Goal: Task Accomplishment & Management: Complete application form

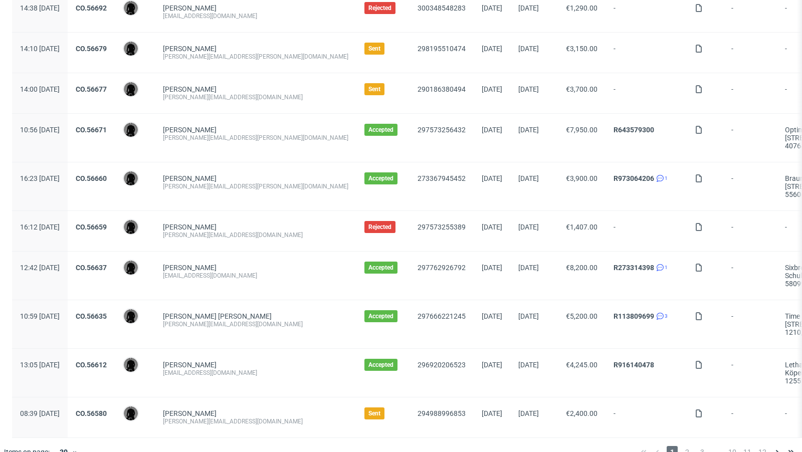
scroll to position [1028, 0]
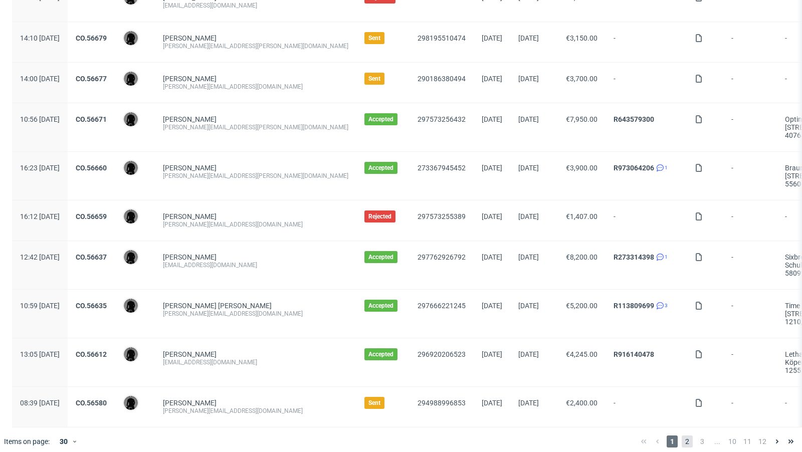
click at [668, 368] on span "2" at bounding box center [687, 442] width 11 height 12
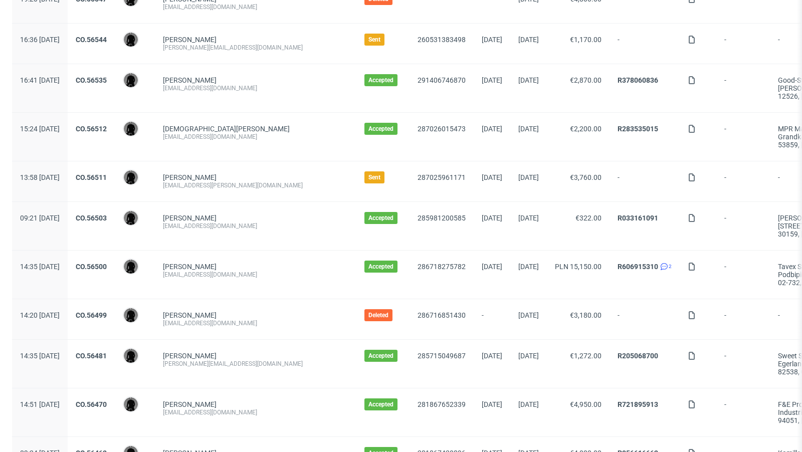
scroll to position [326, 0]
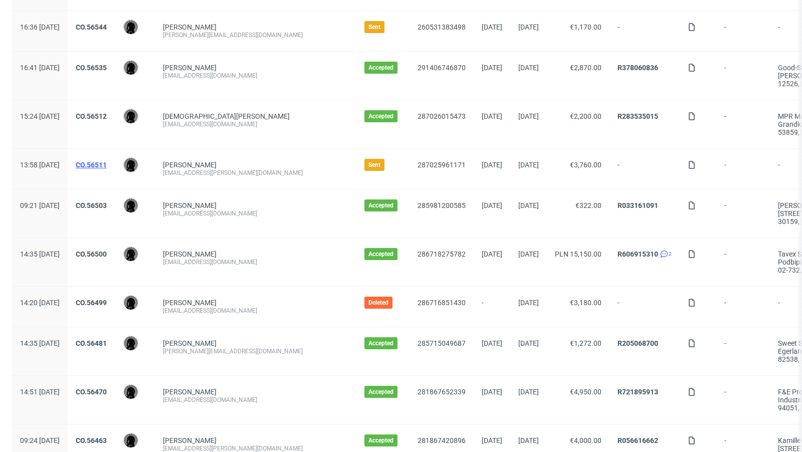
click at [107, 164] on link "CO.56511" at bounding box center [91, 165] width 31 height 8
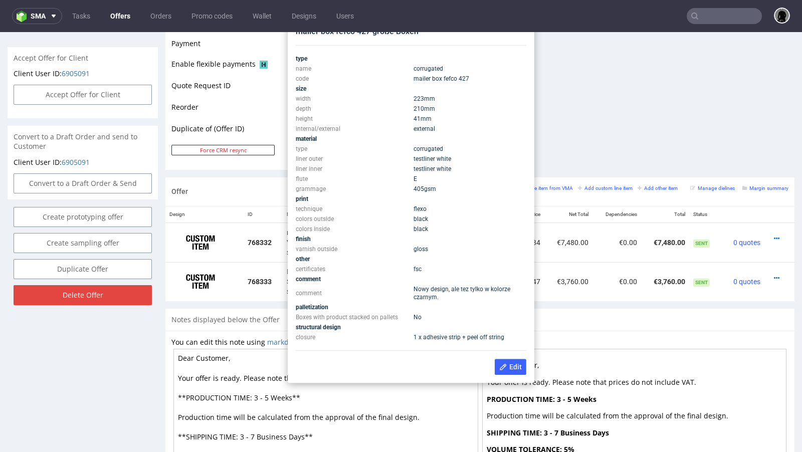
scroll to position [424, 0]
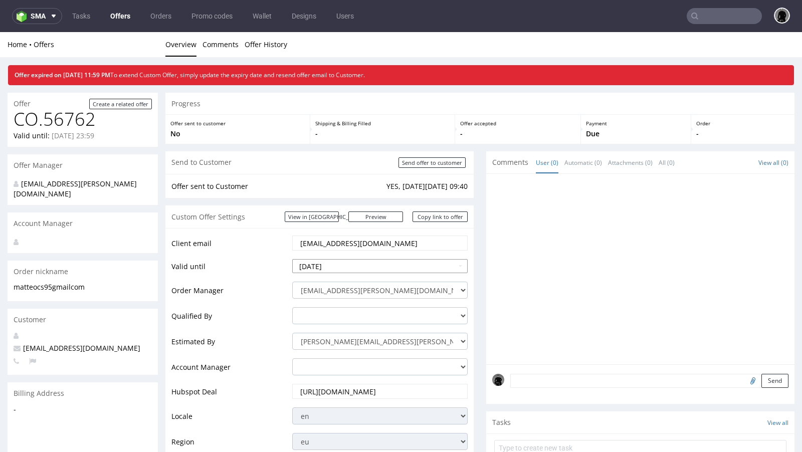
click at [363, 268] on input "[DATE]" at bounding box center [379, 266] width 175 height 14
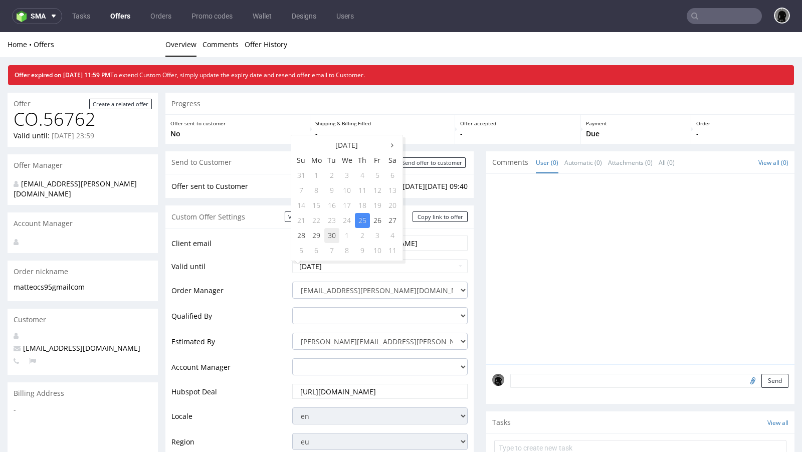
click at [334, 239] on td "30" at bounding box center [331, 235] width 15 height 15
type input "[DATE]"
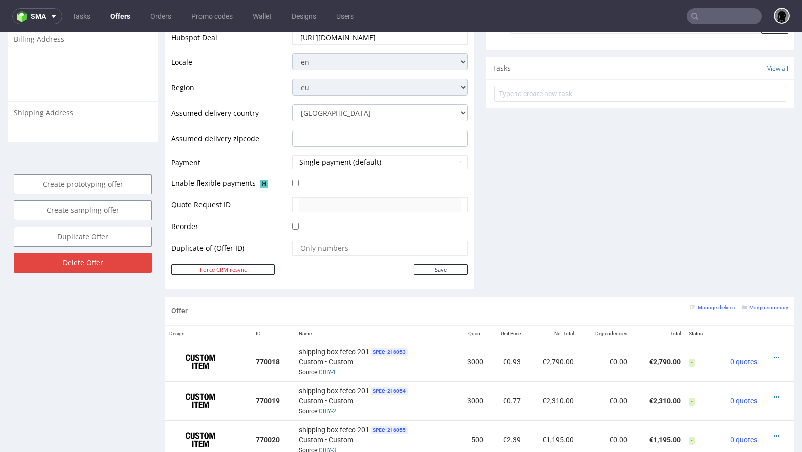
scroll to position [367, 0]
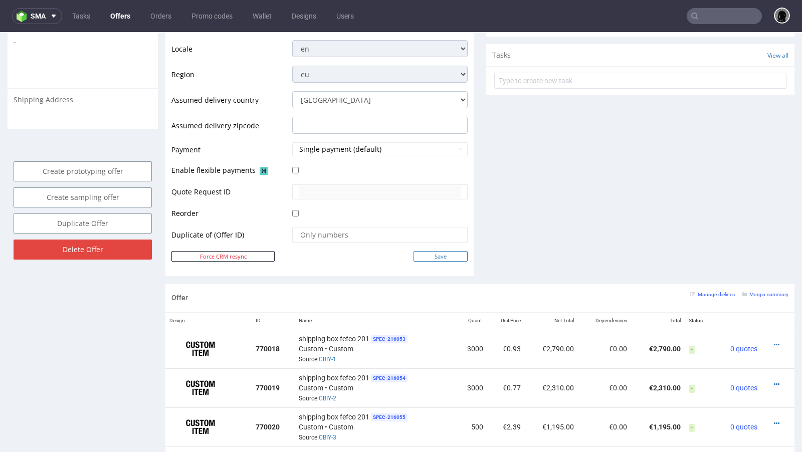
click at [423, 254] on input "Save" at bounding box center [440, 256] width 54 height 11
type input "In progress..."
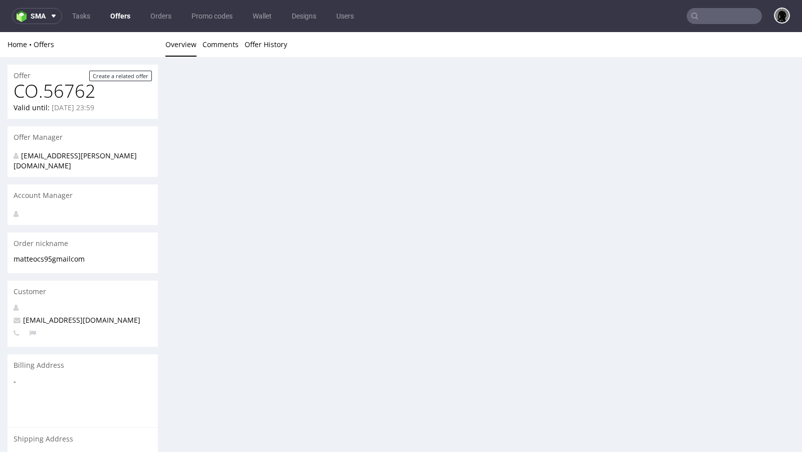
scroll to position [0, 0]
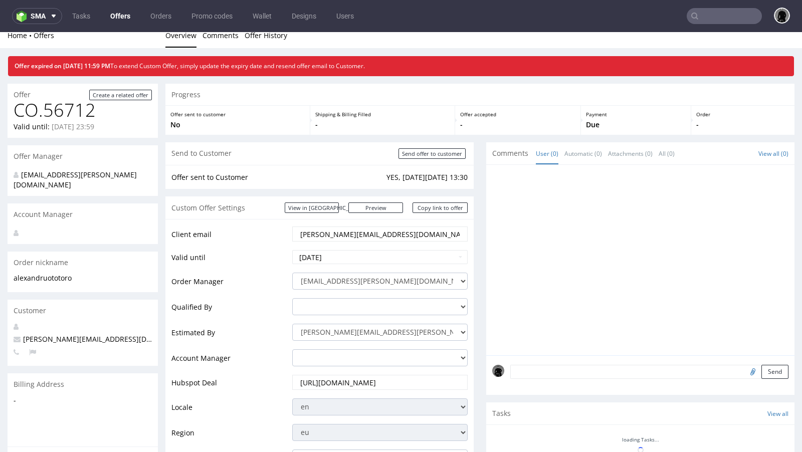
scroll to position [11, 0]
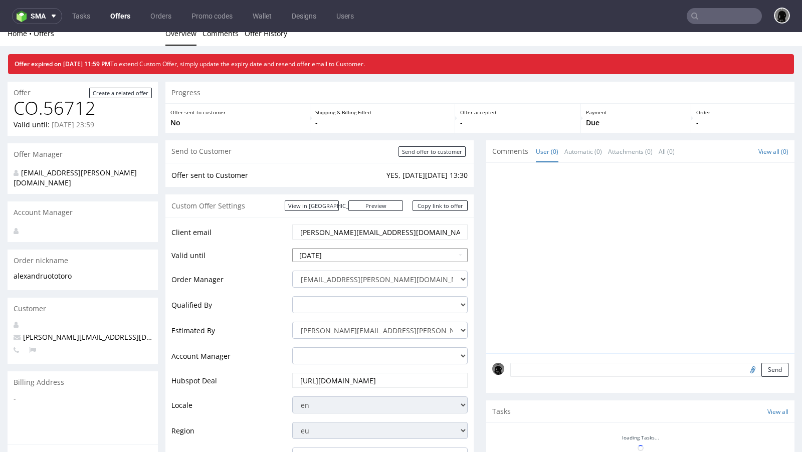
click at [341, 254] on input "[DATE]" at bounding box center [379, 255] width 175 height 14
click at [266, 253] on td "Valid until" at bounding box center [230, 258] width 118 height 23
click at [317, 254] on input "2025-09-25" at bounding box center [379, 255] width 175 height 14
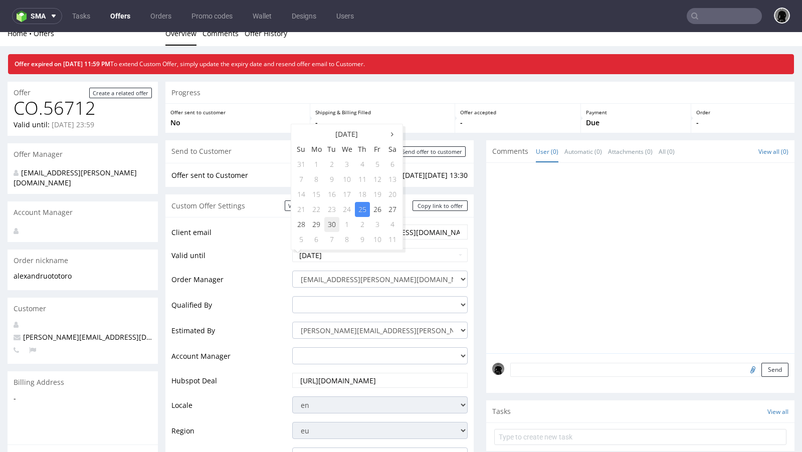
click at [331, 227] on td "30" at bounding box center [331, 224] width 15 height 15
type input "2025-09-30"
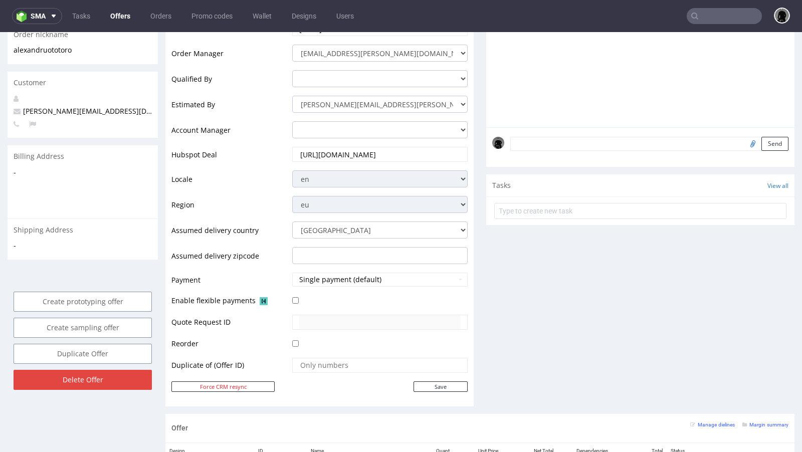
scroll to position [246, 0]
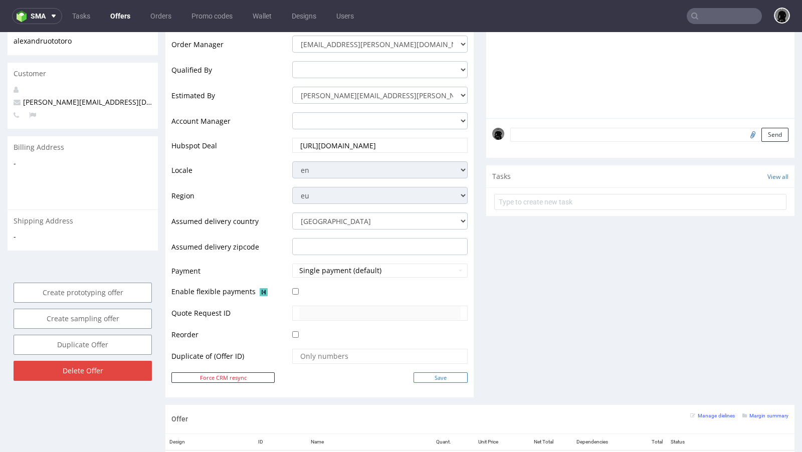
click at [427, 376] on input "Save" at bounding box center [440, 377] width 54 height 11
type input "In progress..."
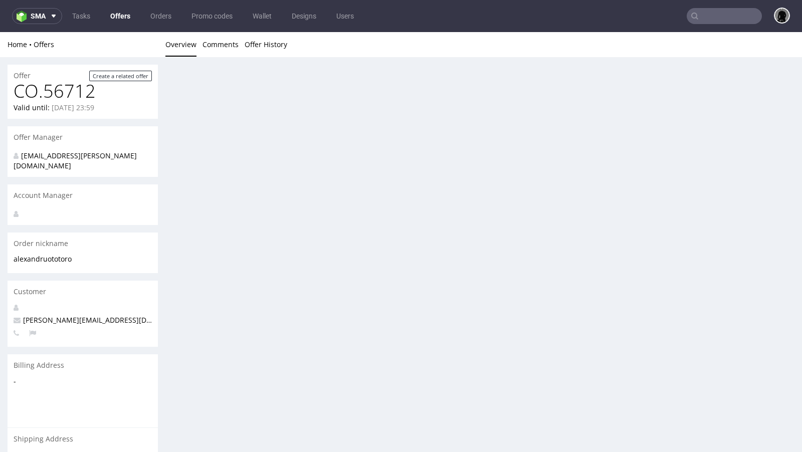
scroll to position [0, 0]
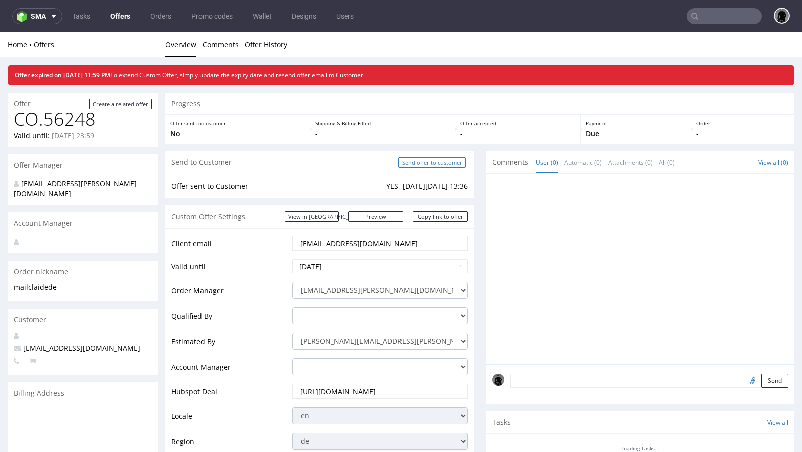
scroll to position [54, 0]
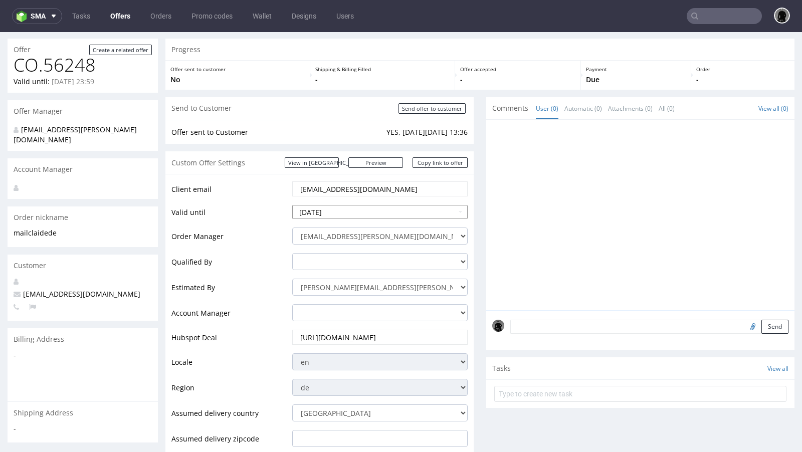
click at [356, 209] on input "2025-09-25" at bounding box center [379, 212] width 175 height 14
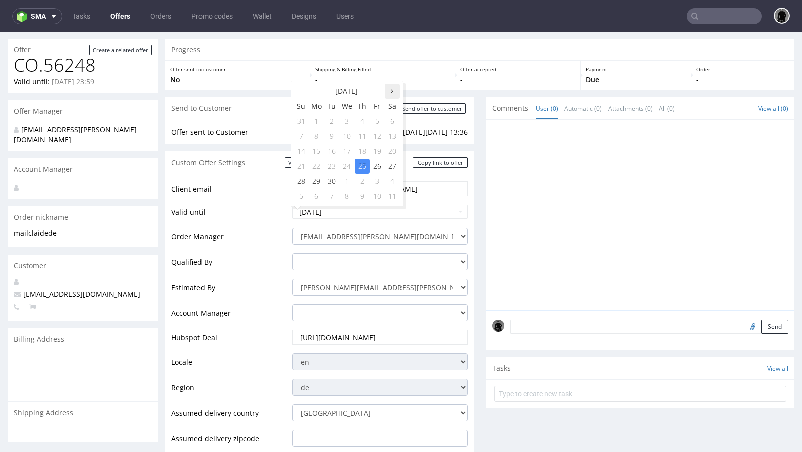
click at [391, 94] on icon at bounding box center [392, 91] width 3 height 7
click at [347, 132] on td "8" at bounding box center [347, 136] width 16 height 15
type input "2025-10-08"
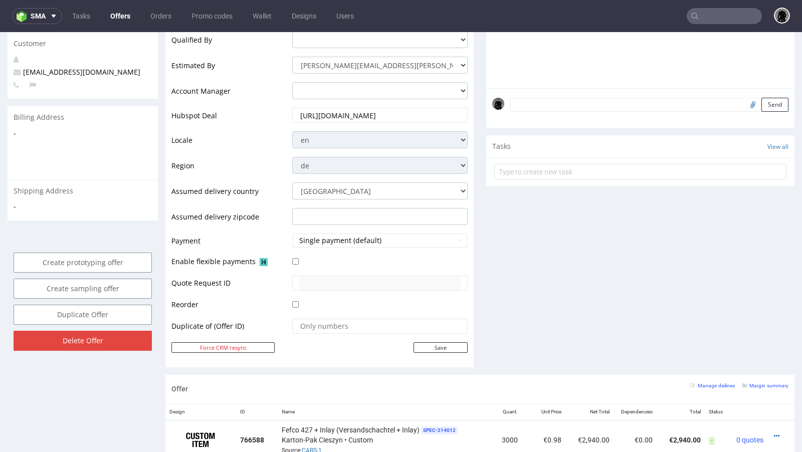
scroll to position [342, 0]
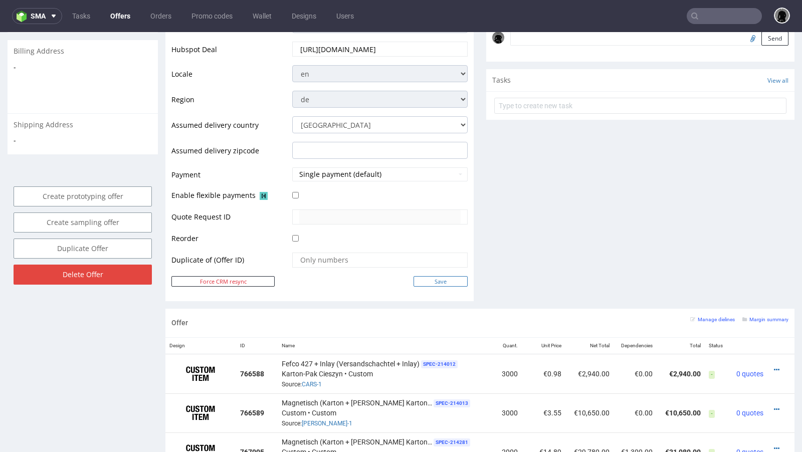
click at [428, 278] on input "Save" at bounding box center [440, 281] width 54 height 11
type input "In progress..."
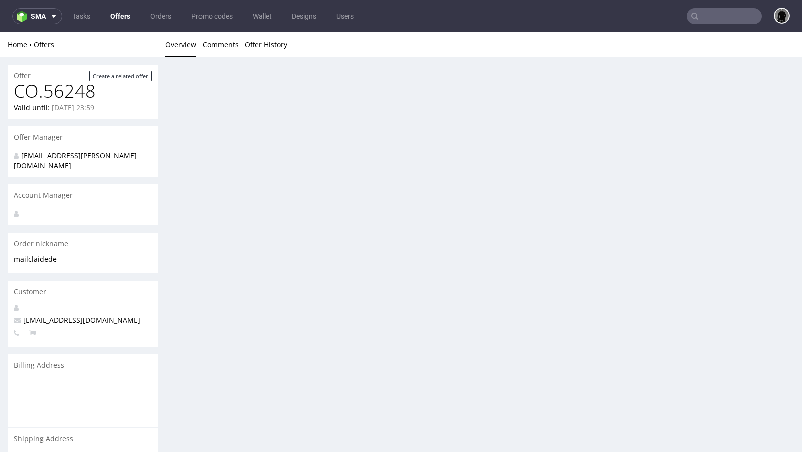
scroll to position [0, 0]
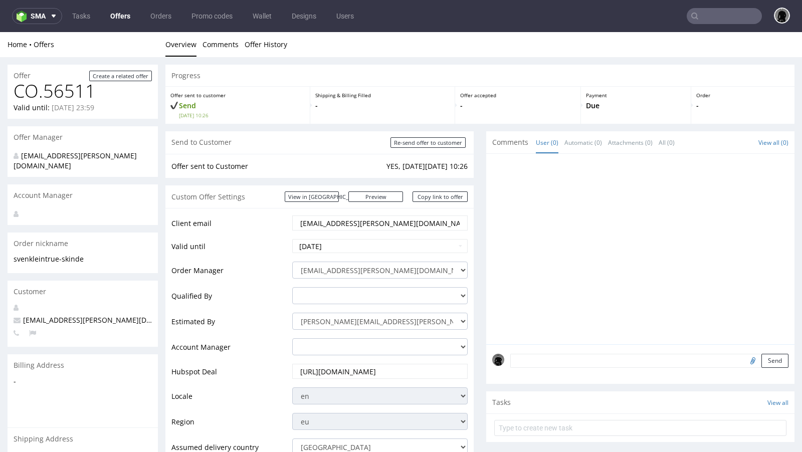
click at [118, 26] on nav "sma Tasks Offers Orders Promo codes Wallet Designs Users" at bounding box center [401, 16] width 802 height 32
click at [114, 16] on link "Offers" at bounding box center [120, 16] width 32 height 16
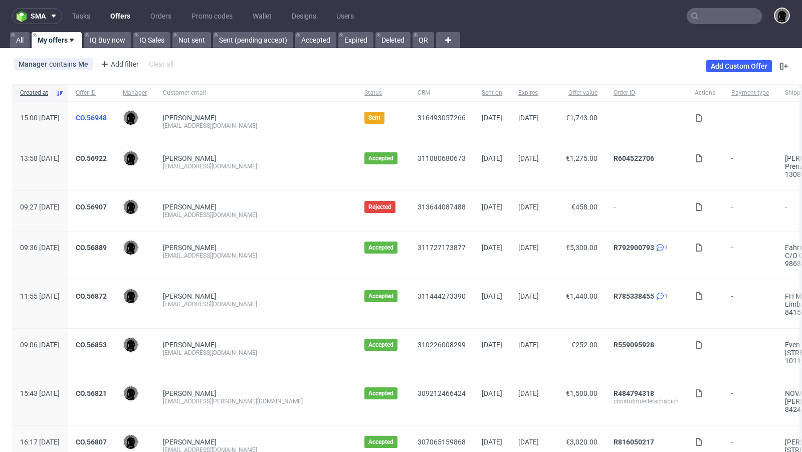
click at [107, 116] on link "CO.56948" at bounding box center [91, 118] width 31 height 8
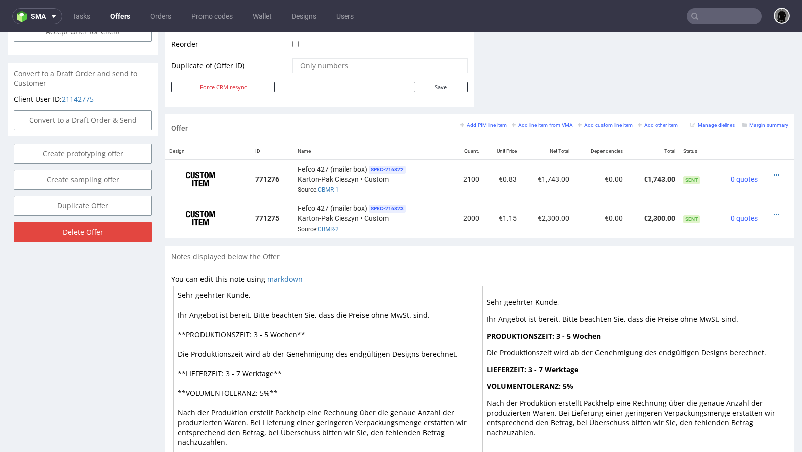
scroll to position [516, 0]
click at [774, 172] on icon at bounding box center [777, 175] width 6 height 7
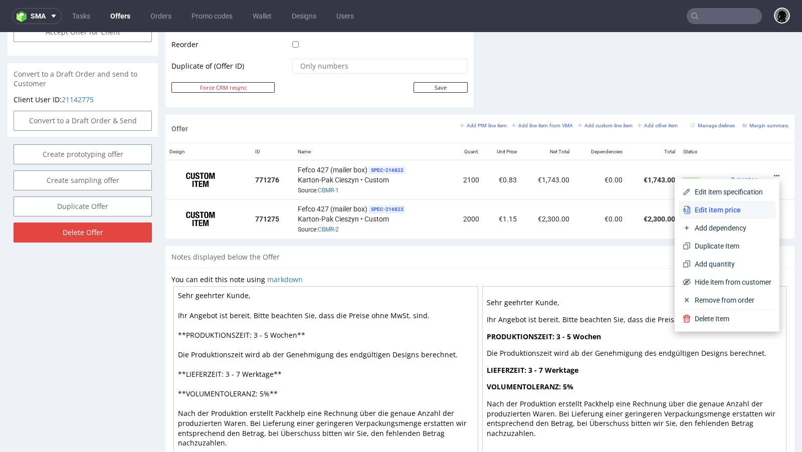
click at [725, 203] on li "Edit item price" at bounding box center [727, 210] width 97 height 18
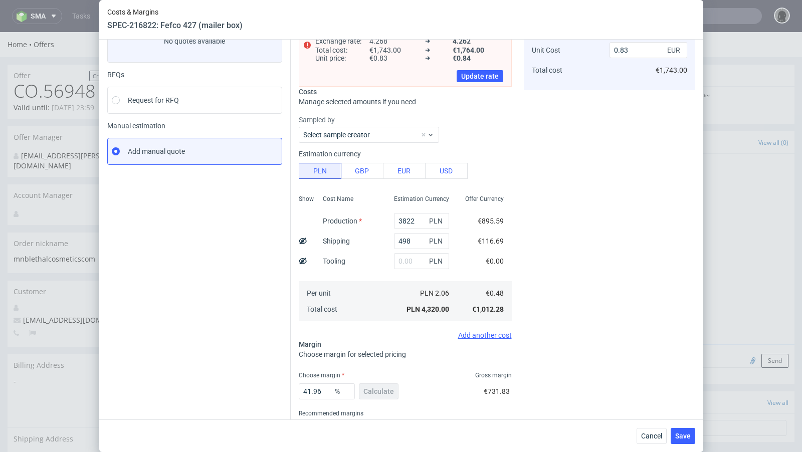
scroll to position [77, 0]
drag, startPoint x: 325, startPoint y: 391, endPoint x: 308, endPoint y: 390, distance: 17.1
click at [308, 390] on input "41.96" at bounding box center [327, 391] width 56 height 16
type input "40"
type input "0.81"
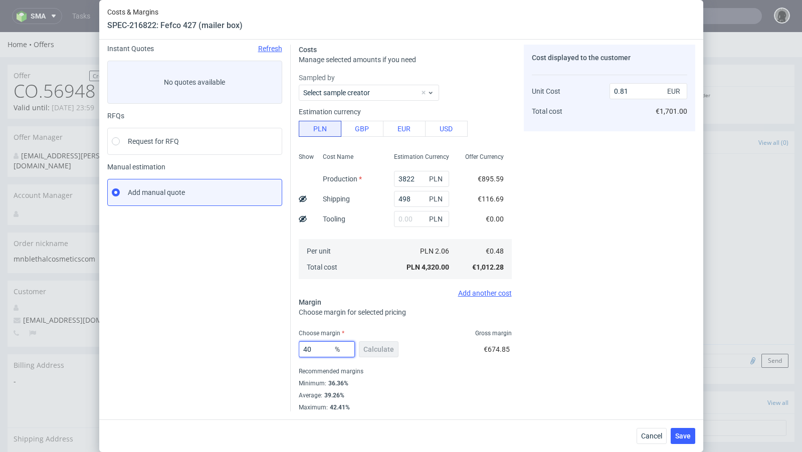
scroll to position [34, 0]
click at [259, 378] on div "Instant Quotes Refresh No quotes available RFQs Request for RFQ Manual estimati…" at bounding box center [198, 229] width 183 height 367
drag, startPoint x: 317, startPoint y: 352, endPoint x: 264, endPoint y: 347, distance: 52.9
click at [264, 347] on div "Instant Quotes Refresh No quotes available RFQs Request for RFQ Manual estimati…" at bounding box center [401, 225] width 588 height 375
type input "39"
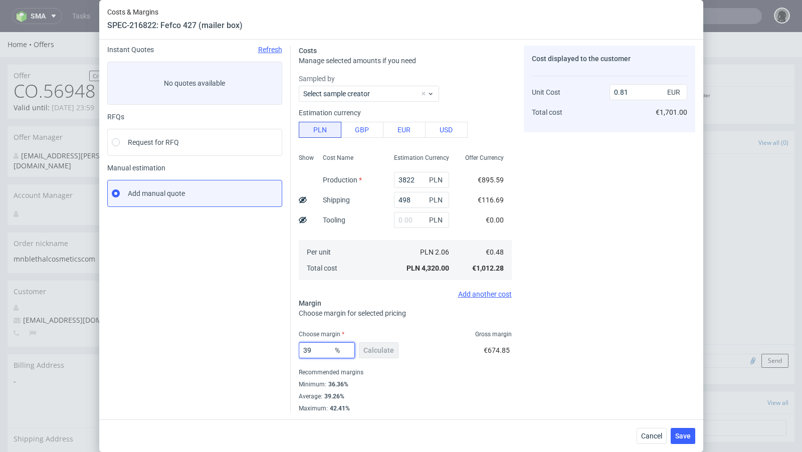
type input "0.79"
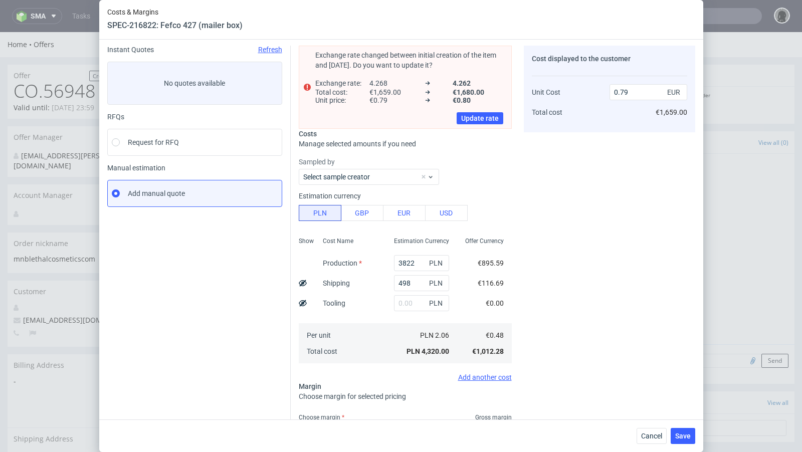
click at [201, 316] on div "Instant Quotes Refresh No quotes available RFQs Request for RFQ Manual estimati…" at bounding box center [198, 271] width 183 height 450
click at [221, 313] on div "Instant Quotes Refresh No quotes available RFQs Request for RFQ Manual estimati…" at bounding box center [198, 271] width 183 height 450
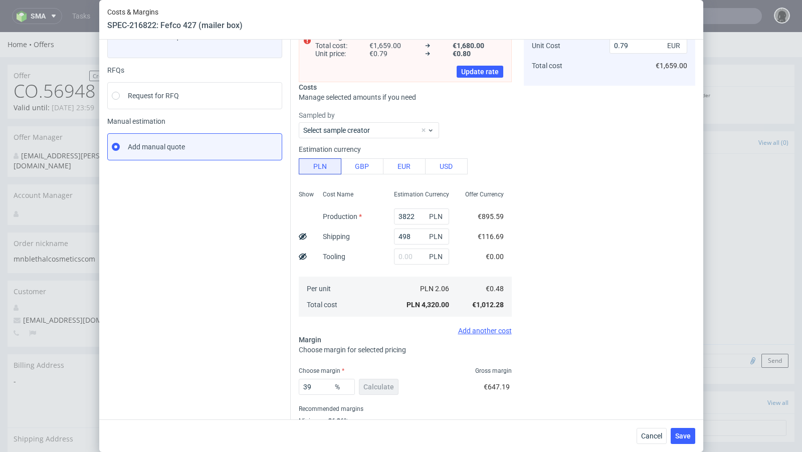
scroll to position [83, 0]
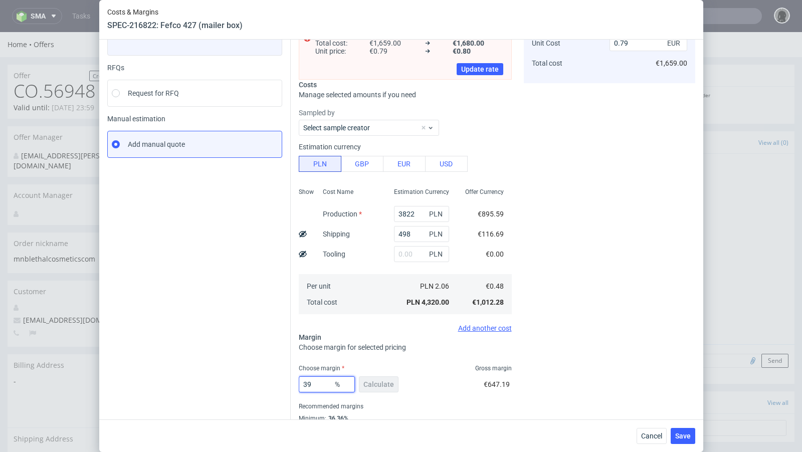
click at [321, 380] on input "39" at bounding box center [327, 384] width 56 height 16
type input "38"
type input "0.78"
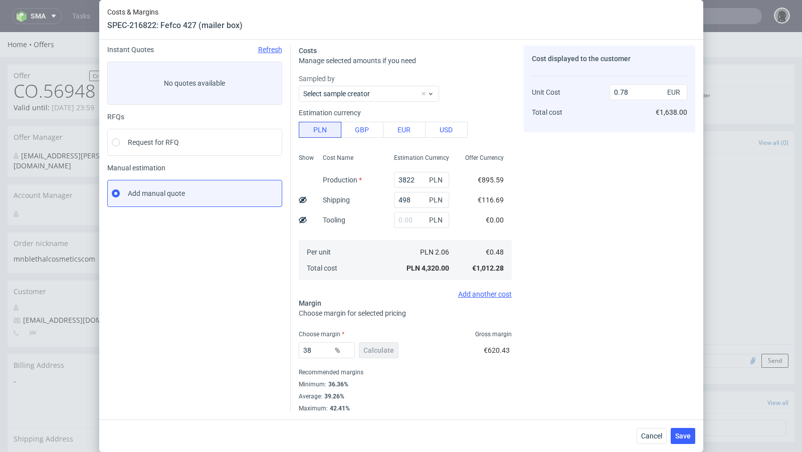
click at [221, 379] on div "Instant Quotes Refresh No quotes available RFQs Request for RFQ Manual estimati…" at bounding box center [198, 229] width 183 height 367
click at [321, 352] on input "38" at bounding box center [327, 350] width 56 height 16
type input "38.7"
type input "0.79"
type input "38.2"
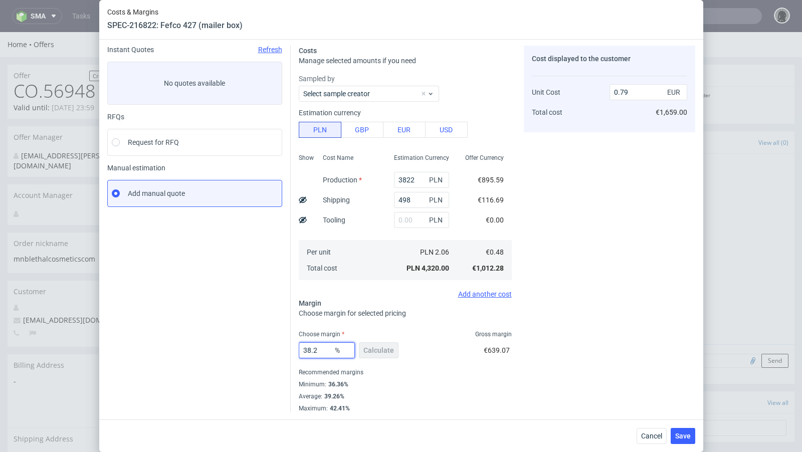
type input "0.78"
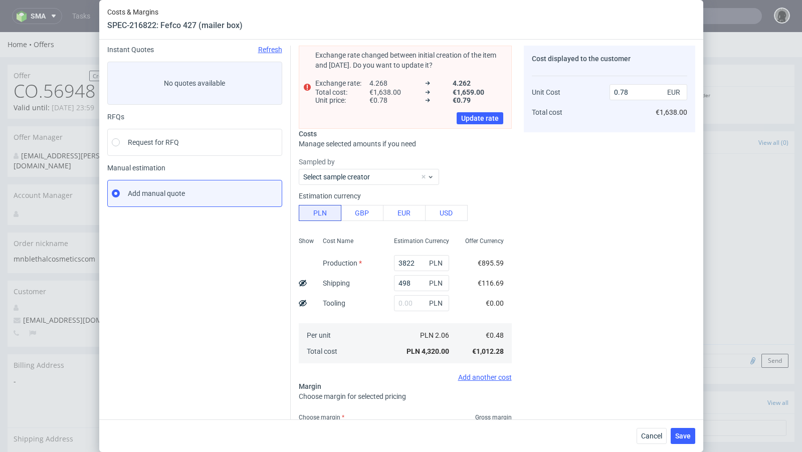
type input "38.9"
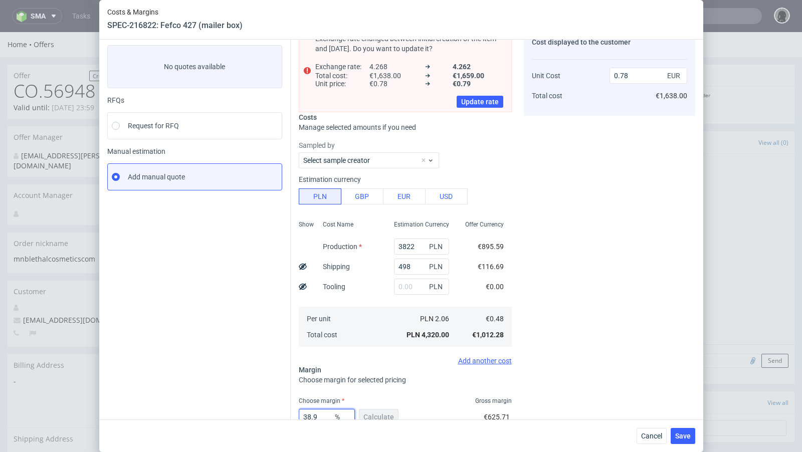
type input "0.79"
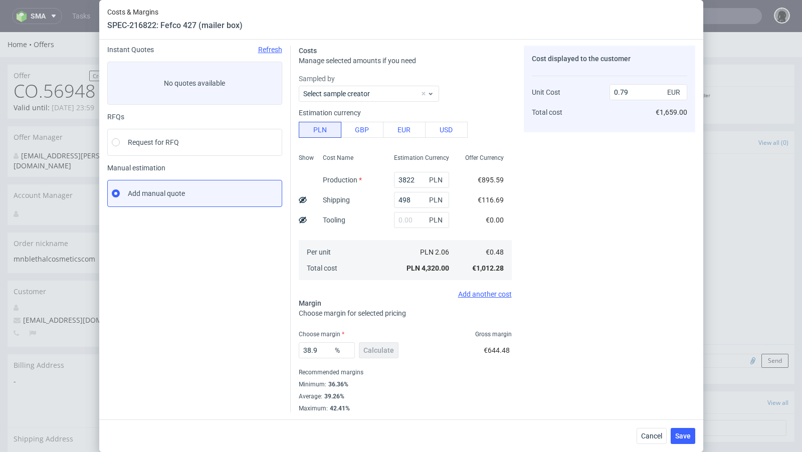
click at [258, 321] on div "Instant Quotes Refresh No quotes available RFQs Request for RFQ Manual estimati…" at bounding box center [198, 229] width 183 height 367
click at [324, 350] on input "38.9" at bounding box center [327, 350] width 56 height 16
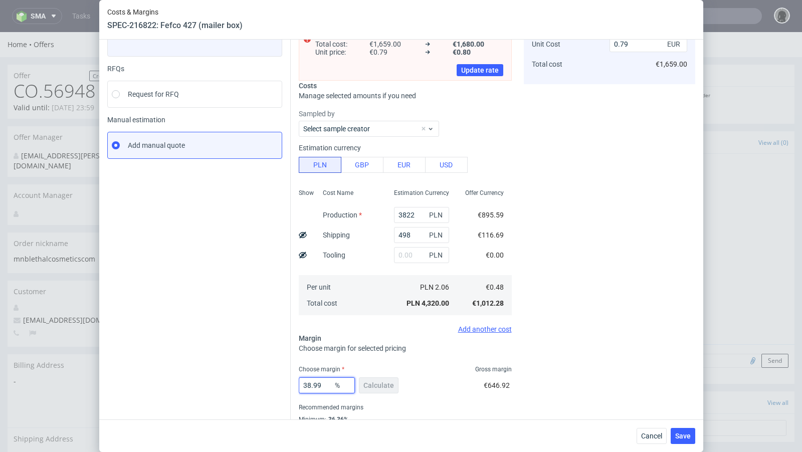
scroll to position [90, 0]
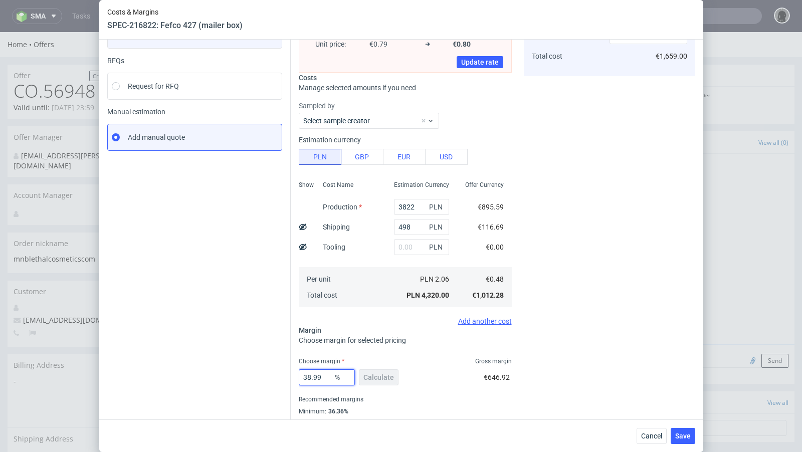
drag, startPoint x: 326, startPoint y: 380, endPoint x: 232, endPoint y: 367, distance: 95.5
click at [232, 367] on div "Instant Quotes Refresh No quotes available RFQs Request for RFQ Manual estimati…" at bounding box center [401, 210] width 588 height 458
type input "39"
click at [190, 357] on div "Instant Quotes Refresh No quotes available RFQs Request for RFQ Manual estimati…" at bounding box center [198, 214] width 183 height 450
click at [239, 272] on div "Instant Quotes Refresh No quotes available RFQs Request for RFQ Manual estimati…" at bounding box center [198, 214] width 183 height 450
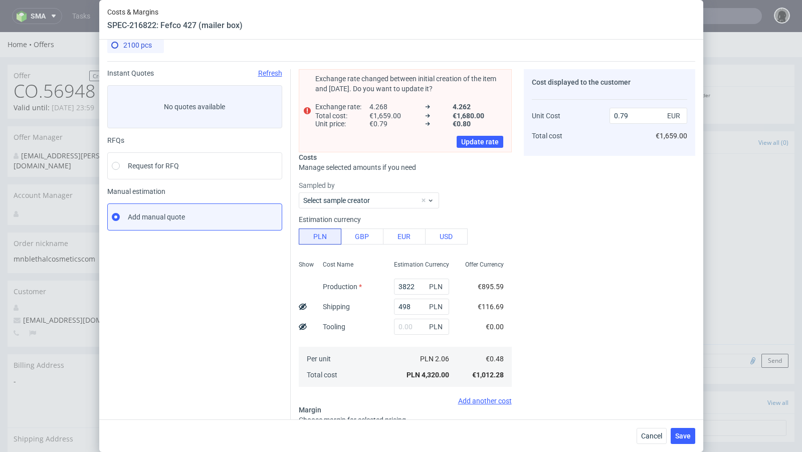
scroll to position [117, 0]
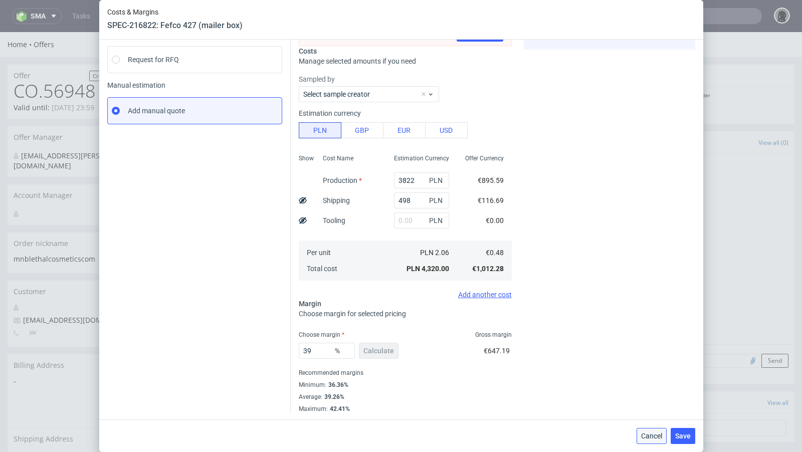
click at [652, 436] on span "Cancel" at bounding box center [651, 436] width 21 height 7
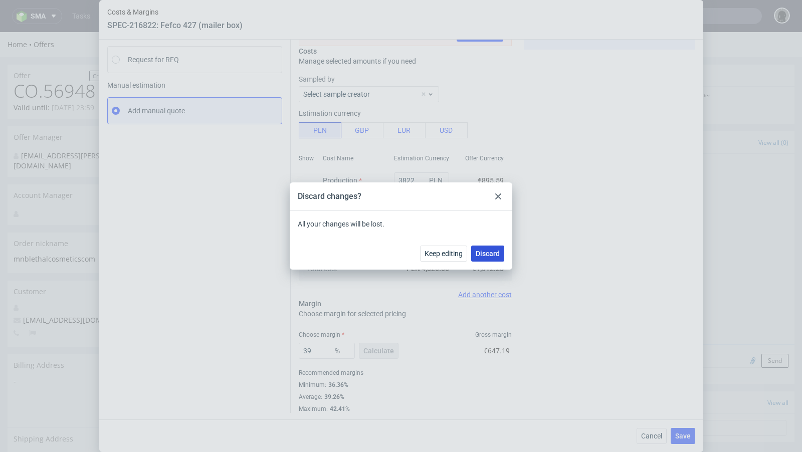
click at [490, 257] on button "Discard" at bounding box center [487, 254] width 33 height 16
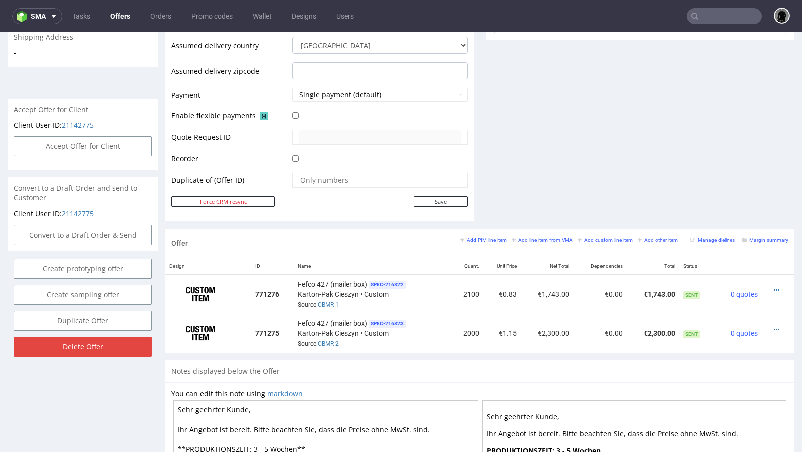
scroll to position [403, 0]
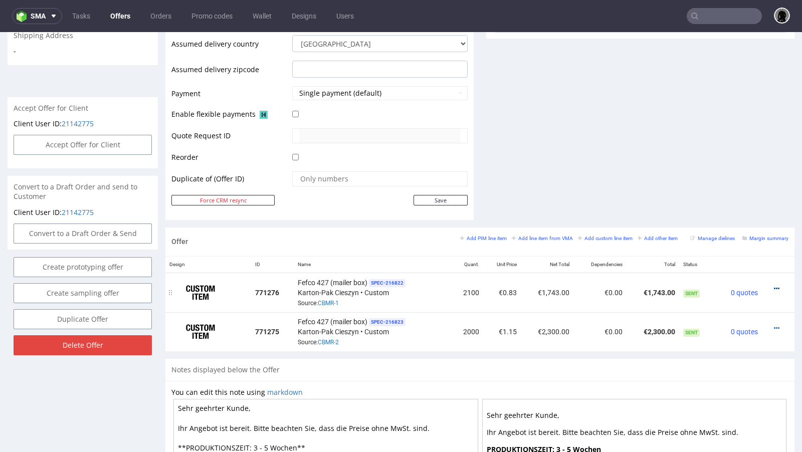
click at [774, 285] on icon at bounding box center [777, 288] width 6 height 7
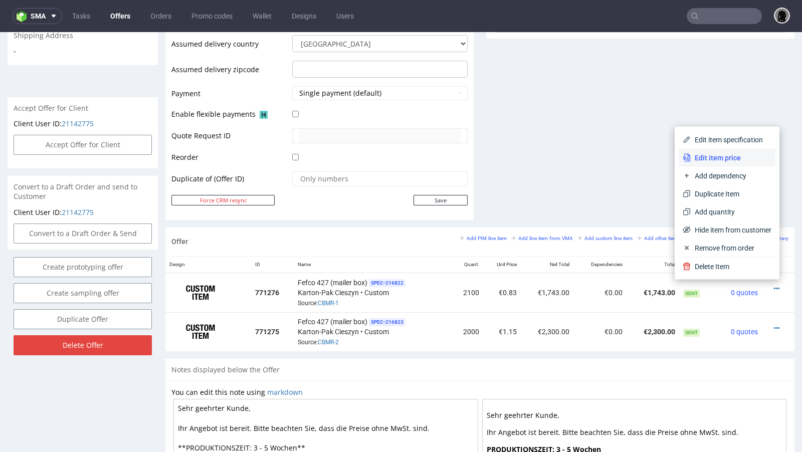
click at [723, 157] on span "Edit item price" at bounding box center [731, 158] width 81 height 10
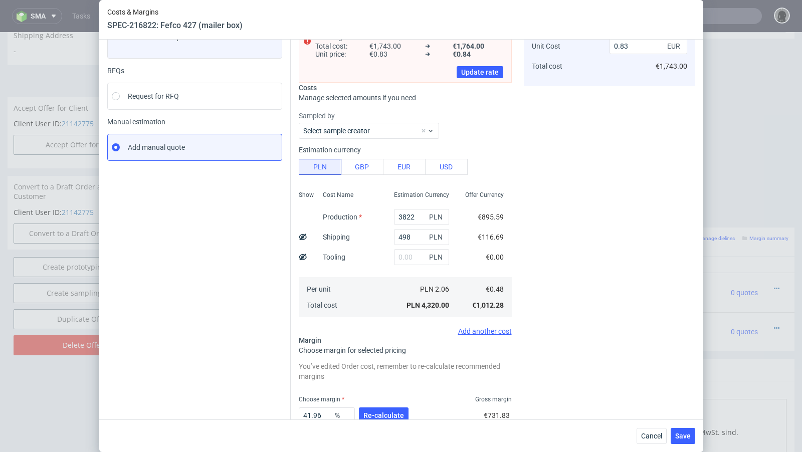
scroll to position [86, 0]
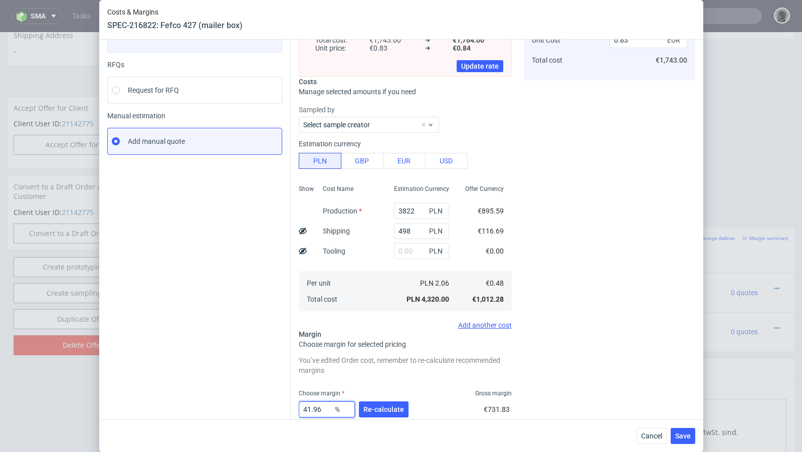
drag, startPoint x: 322, startPoint y: 408, endPoint x: 294, endPoint y: 410, distance: 28.1
click at [294, 410] on div "Exchange rate changed between initial creation of the item and today. Do you wa…" at bounding box center [493, 228] width 404 height 486
type input "39"
type input "0.79"
type input "38"
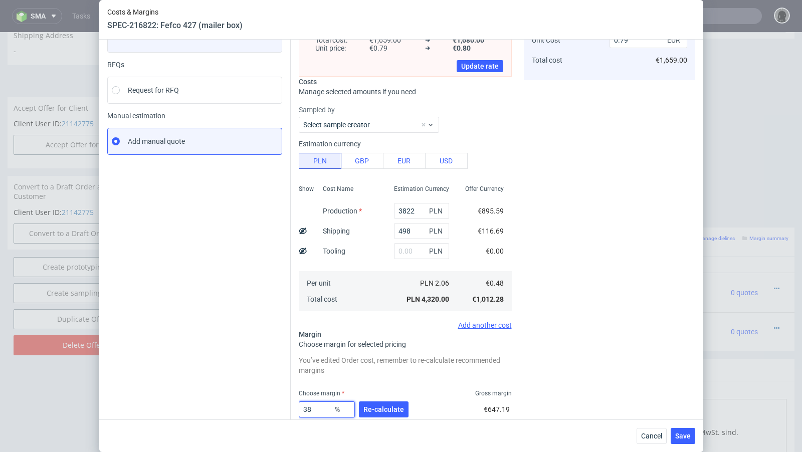
type input "0.78"
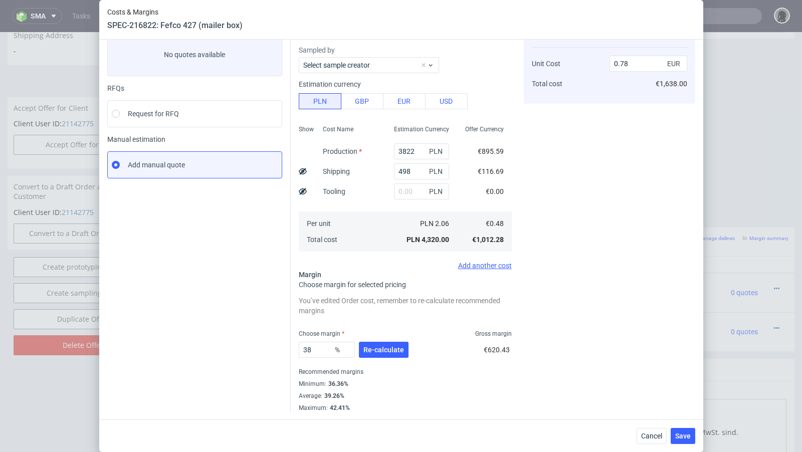
click at [88, 368] on div "Costs & Margins SPEC-216822: Fefco 427 (mailer box) 2100 pcs Instant Quotes Ref…" at bounding box center [401, 226] width 802 height 452
click at [320, 353] on input "38" at bounding box center [327, 350] width 56 height 16
type input "38.7"
type input "0.79"
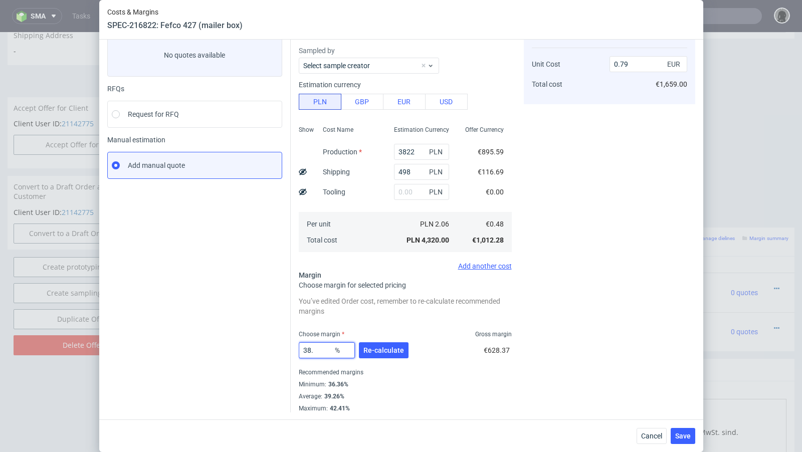
type input "38.2"
type input "0.78"
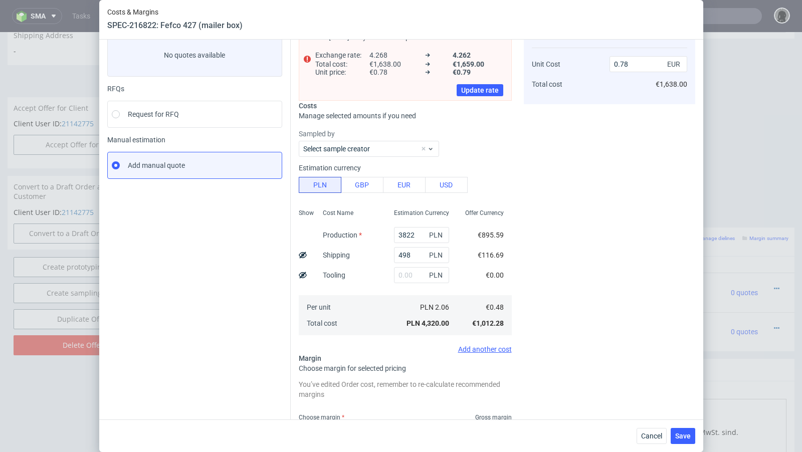
click at [219, 291] on div "Instant Quotes Refresh No quotes available RFQs Request for RFQ Manual estimati…" at bounding box center [198, 257] width 183 height 478
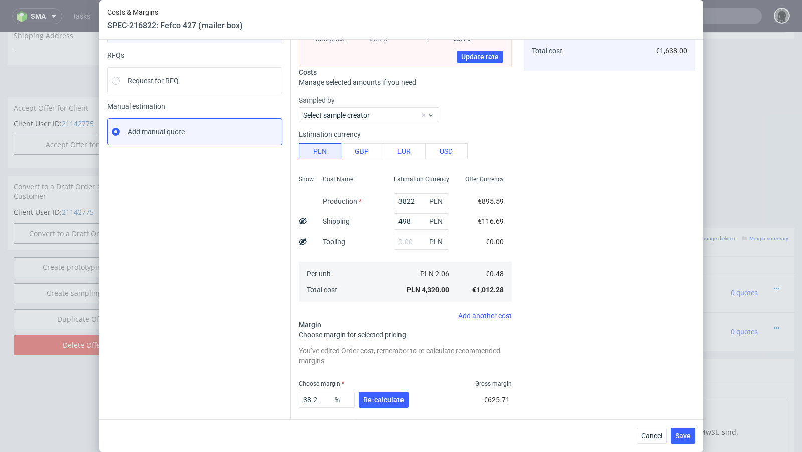
scroll to position [93, 0]
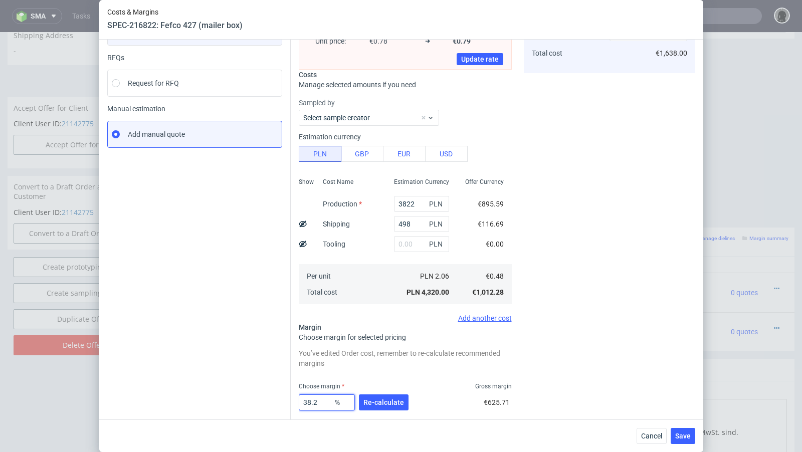
click at [327, 402] on input "38.2" at bounding box center [327, 402] width 56 height 16
type input "38.4"
type input "0.79"
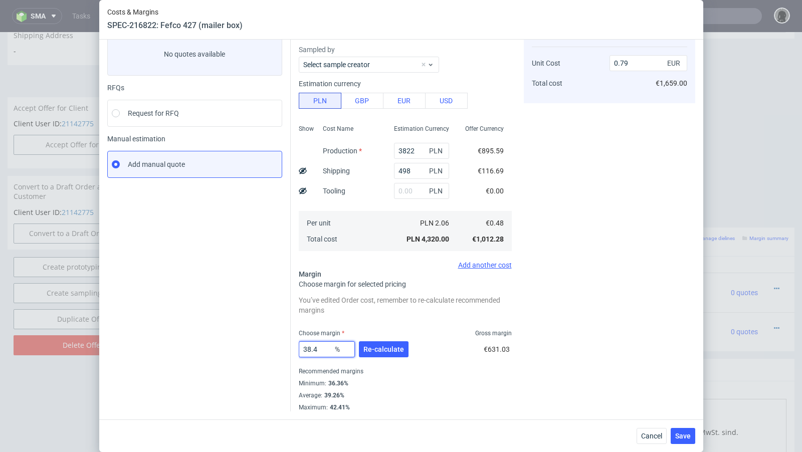
scroll to position [63, 0]
type input "38.2"
type input "0.78"
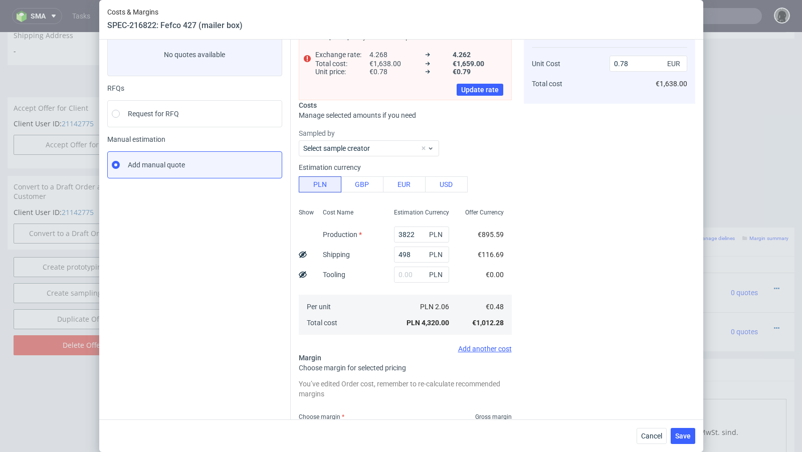
scroll to position [93, 0]
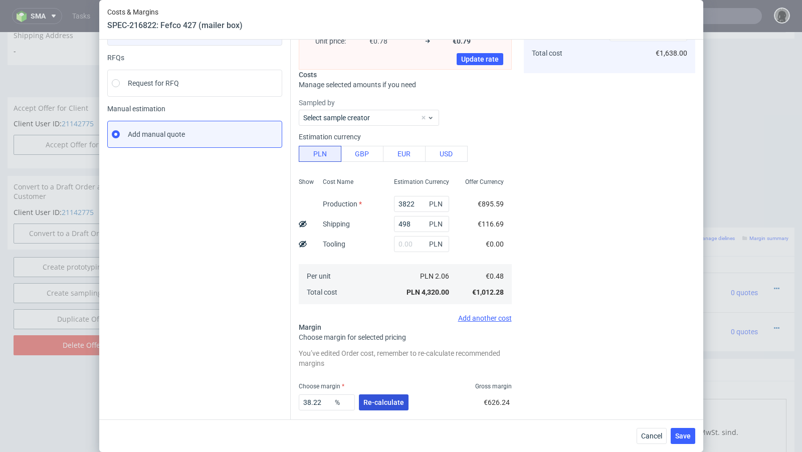
click at [373, 407] on button "Re-calculate" at bounding box center [384, 402] width 50 height 16
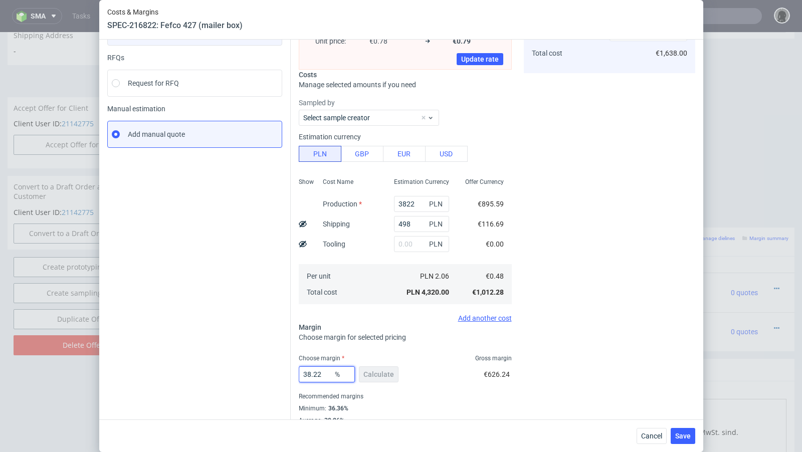
click at [326, 376] on input "38.22" at bounding box center [327, 374] width 56 height 16
type input "38.25"
type input "0.79"
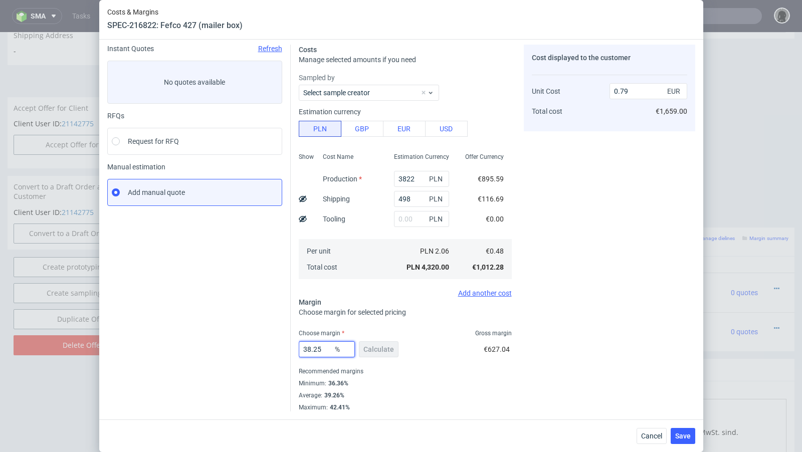
scroll to position [34, 0]
type input "38.24"
type input "0.78"
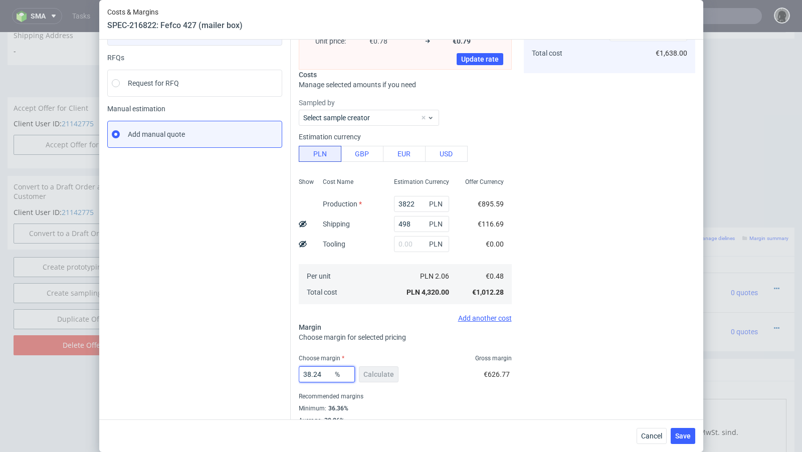
type input "38.24"
click at [255, 342] on div "Instant Quotes Refresh No quotes available RFQs Request for RFQ Manual estimati…" at bounding box center [198, 211] width 183 height 450
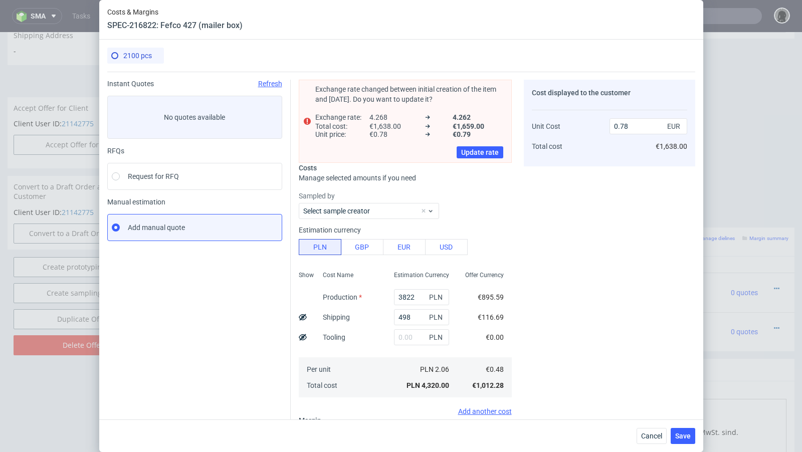
scroll to position [117, 0]
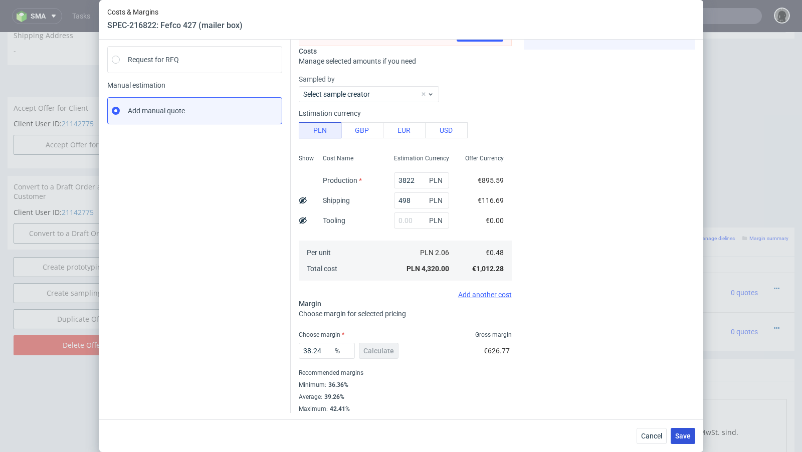
click at [681, 433] on span "Save" at bounding box center [683, 436] width 16 height 7
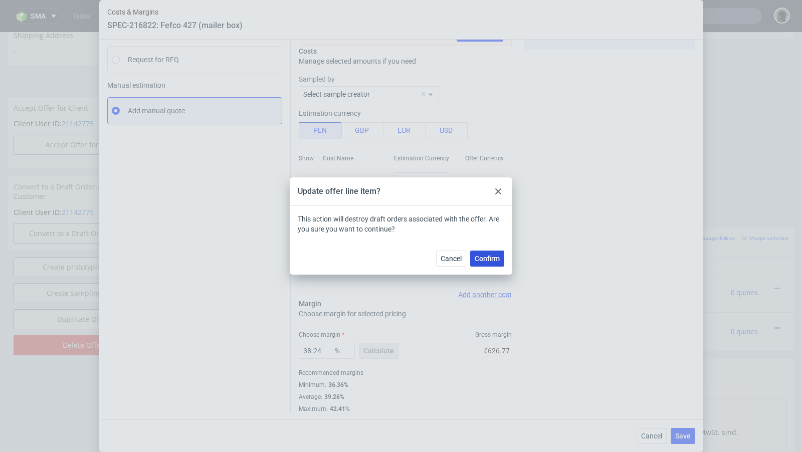
click at [489, 255] on span "Confirm" at bounding box center [487, 258] width 25 height 7
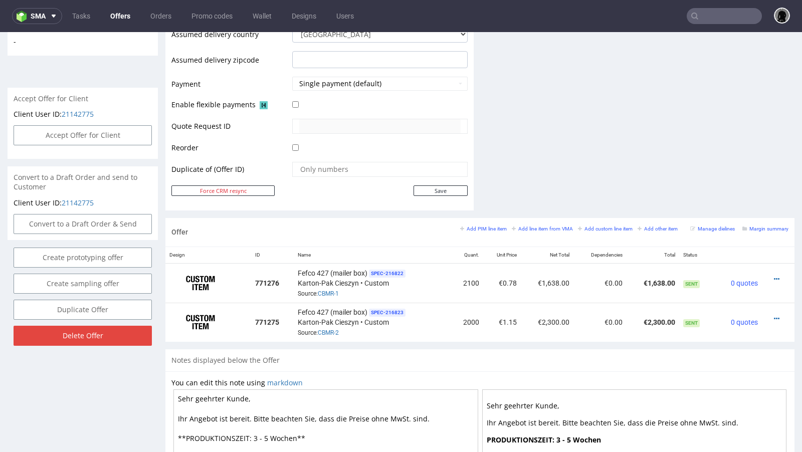
scroll to position [417, 0]
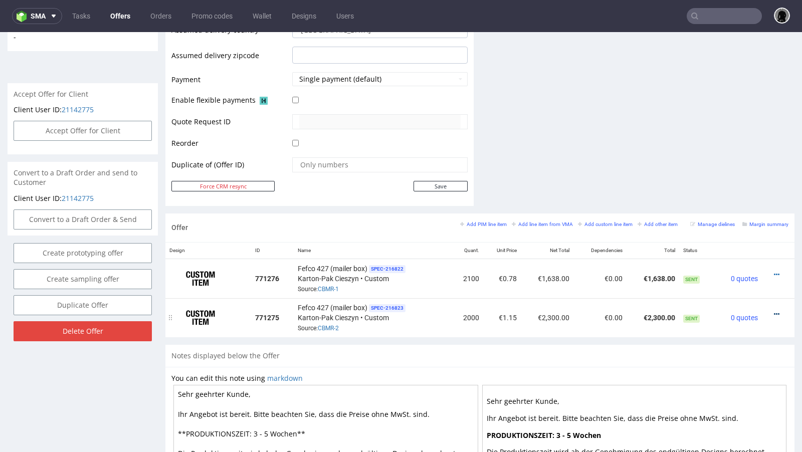
click at [774, 311] on icon at bounding box center [777, 314] width 6 height 7
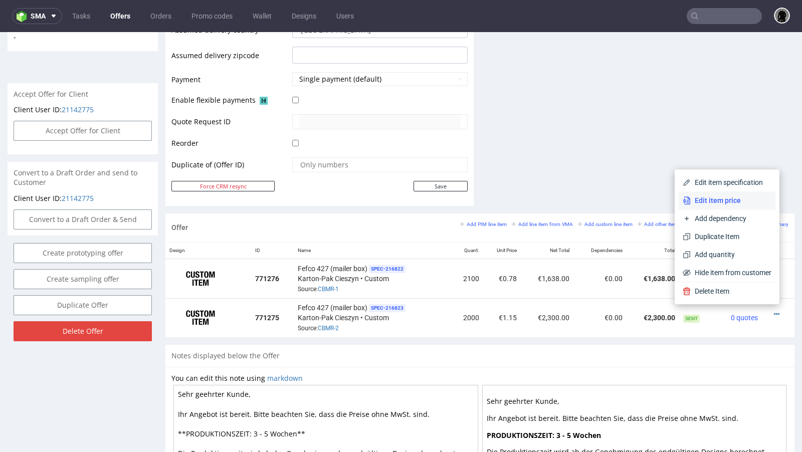
click at [704, 201] on span "Edit item price" at bounding box center [731, 200] width 81 height 10
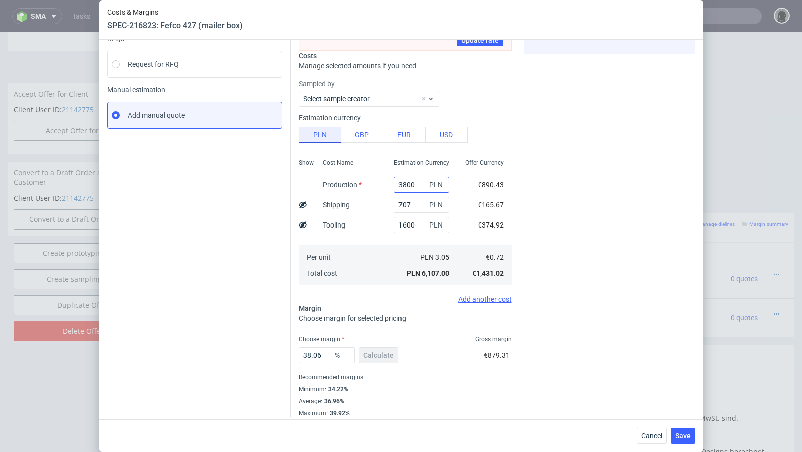
scroll to position [113, 0]
drag, startPoint x: 326, startPoint y: 351, endPoint x: 308, endPoint y: 351, distance: 18.0
click at [308, 351] on input "38.06" at bounding box center [327, 354] width 56 height 16
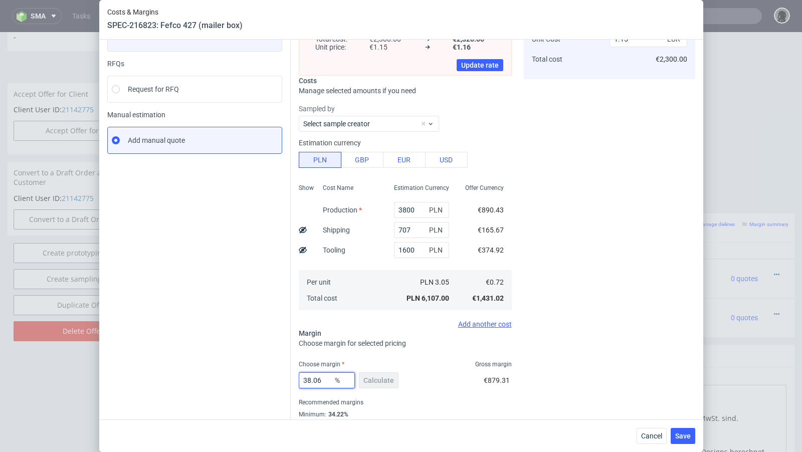
scroll to position [77, 0]
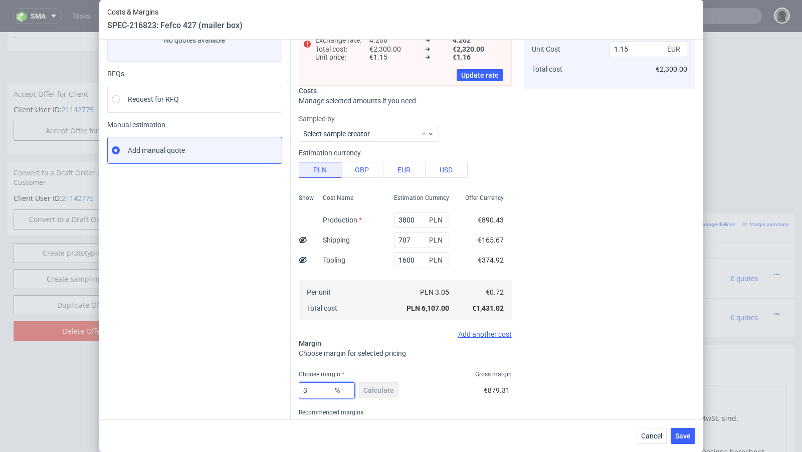
type input "37"
type input "1.14"
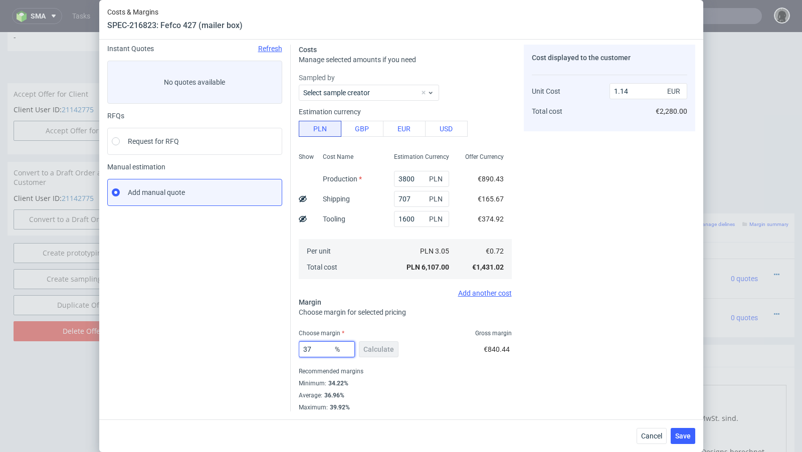
scroll to position [34, 0]
click at [245, 260] on div "Instant Quotes Refresh No quotes available RFQs Request for RFQ Manual estimati…" at bounding box center [198, 229] width 183 height 367
click at [323, 351] on input "37" at bounding box center [327, 350] width 56 height 16
type input "36"
type input "1.12"
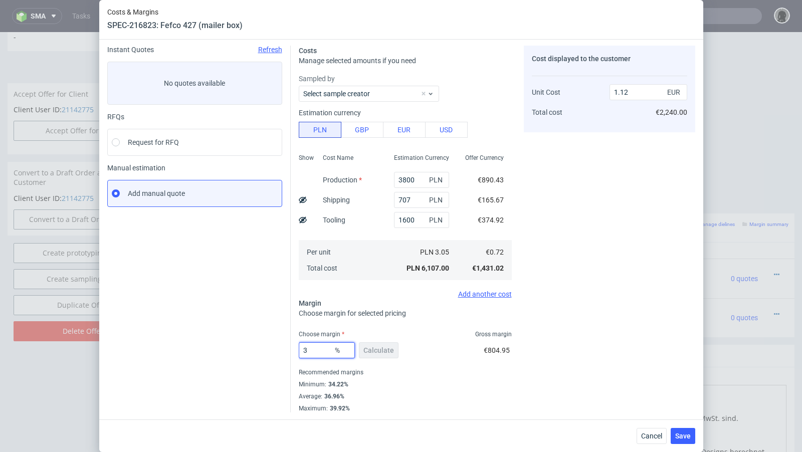
type input "35"
type input "1.1"
click at [213, 341] on div "Instant Quotes Refresh No quotes available RFQs Request for RFQ Manual estimati…" at bounding box center [198, 229] width 183 height 367
click at [323, 353] on input "35" at bounding box center [327, 350] width 56 height 16
type input "35.5"
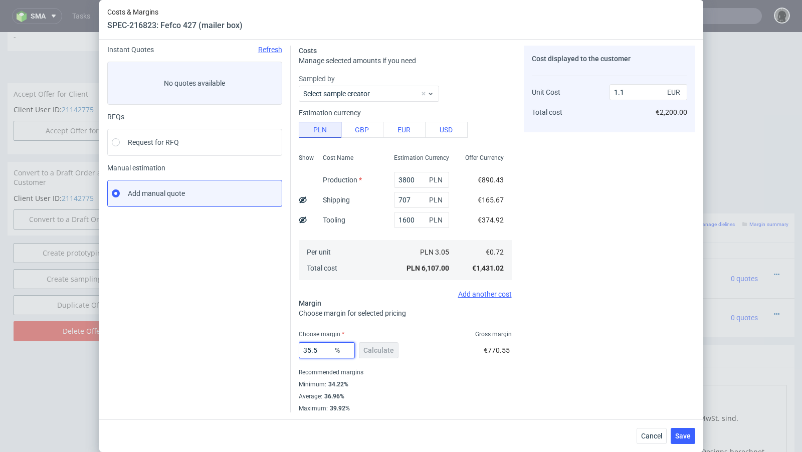
type input "1.11"
type input "35.2"
type input "1.1"
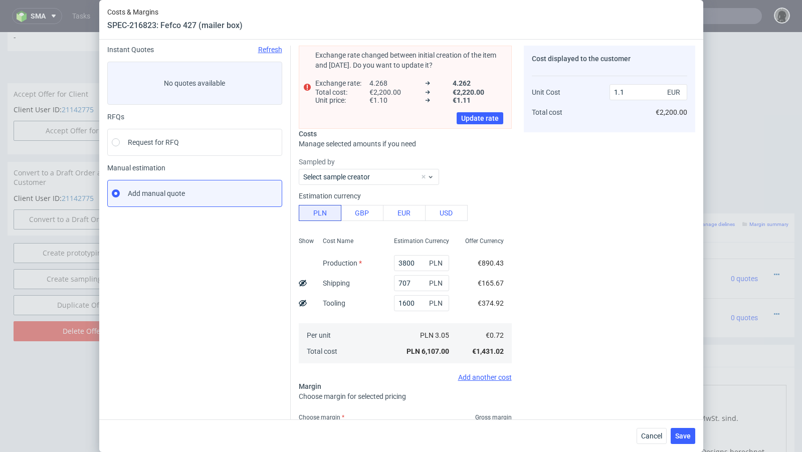
click at [234, 337] on div "Instant Quotes Refresh No quotes available RFQs Request for RFQ Manual estimati…" at bounding box center [198, 271] width 183 height 450
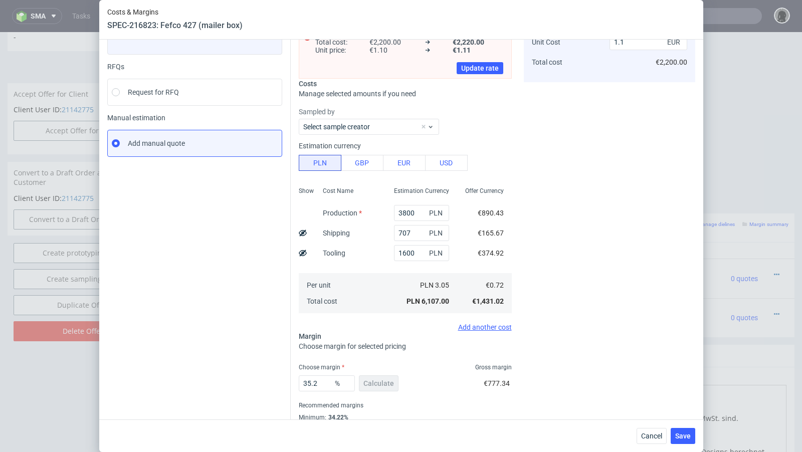
scroll to position [85, 0]
click at [322, 384] on input "35.2" at bounding box center [327, 382] width 56 height 16
type input "35.28"
type input "1.11"
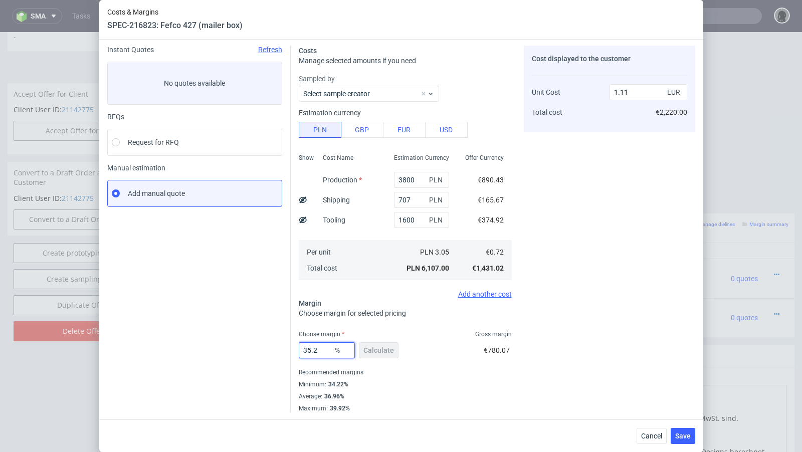
type input "35.26"
type input "1.1"
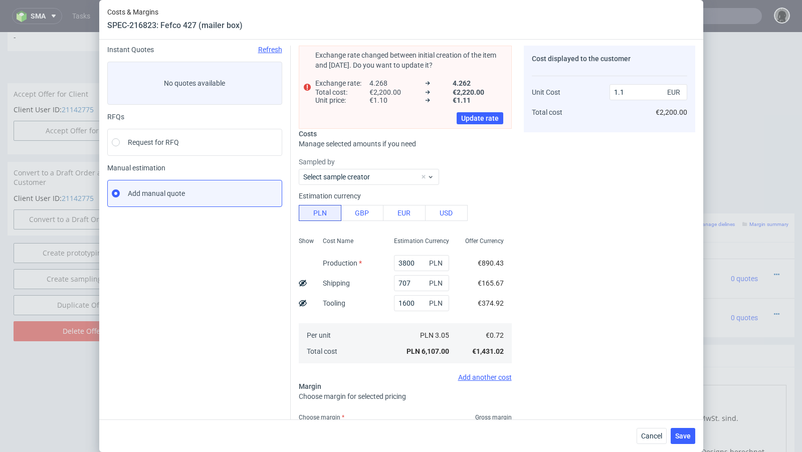
scroll to position [85, 0]
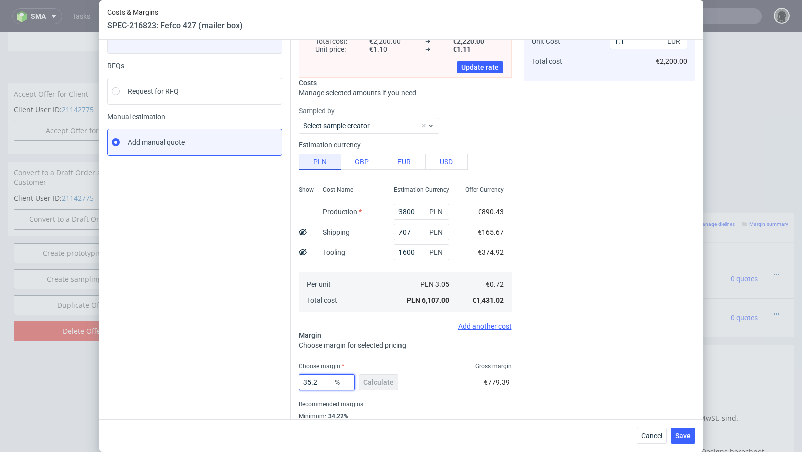
type input "35.27"
type input "1.11"
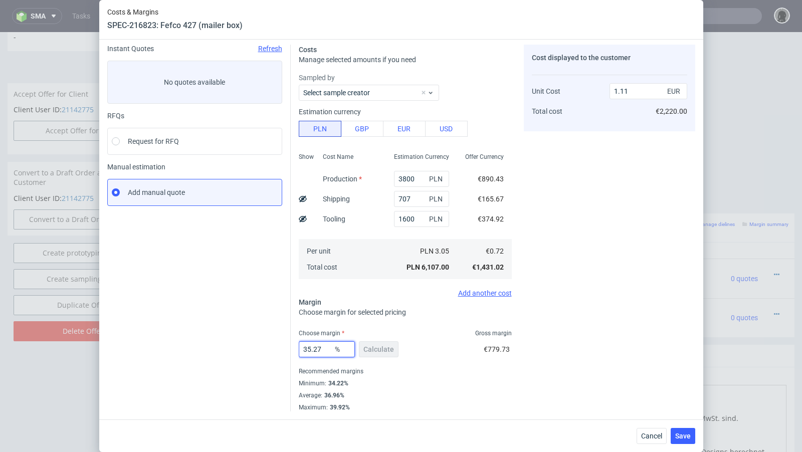
scroll to position [34, 0]
type input "35.26"
type input "1.1"
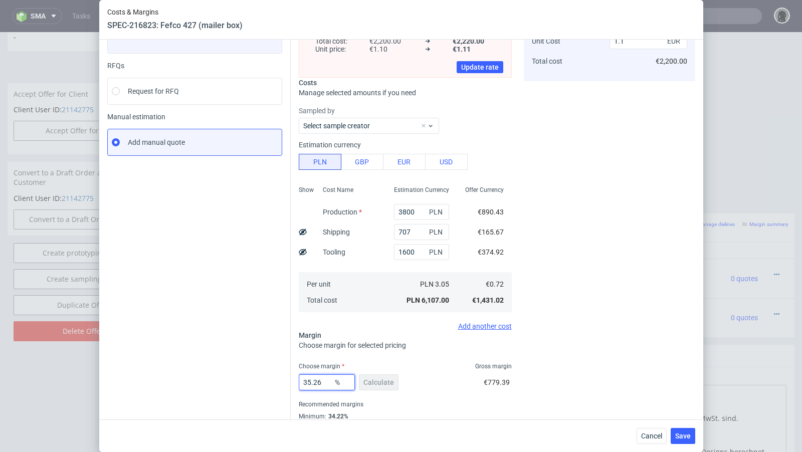
type input "35.26"
click at [237, 351] on div "Instant Quotes Refresh No quotes available RFQs Request for RFQ Manual estimati…" at bounding box center [198, 219] width 183 height 450
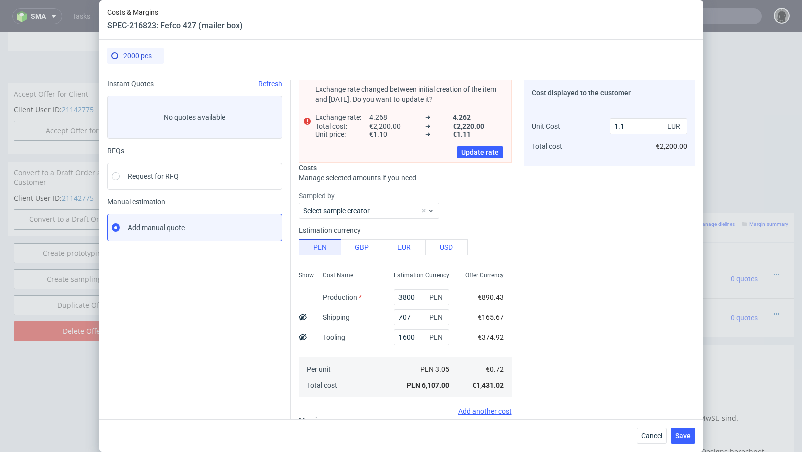
scroll to position [117, 0]
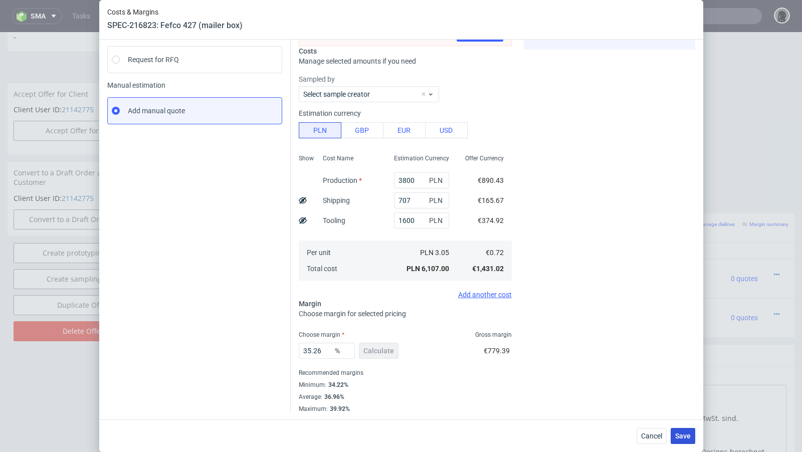
click at [687, 432] on button "Save" at bounding box center [683, 436] width 25 height 16
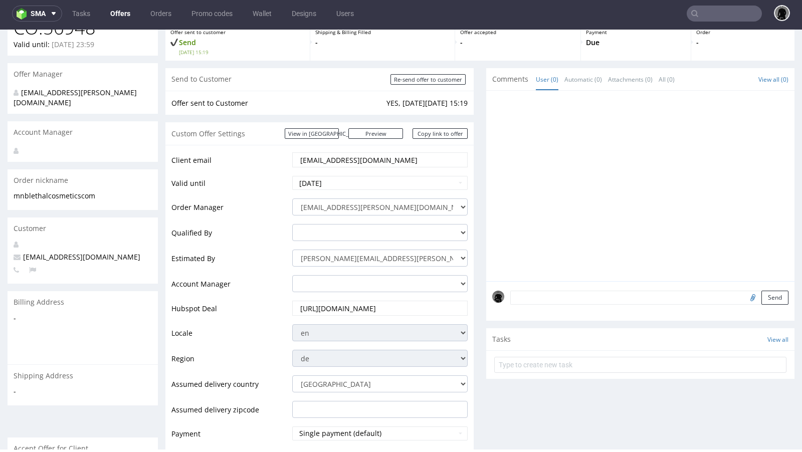
scroll to position [48, 0]
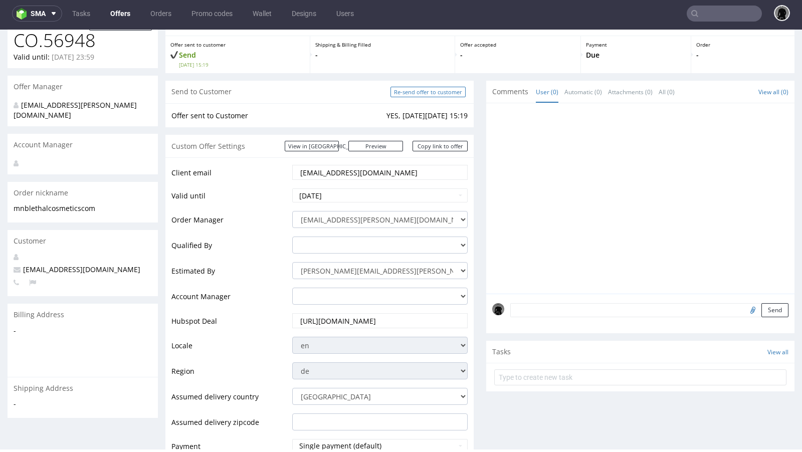
click at [412, 93] on input "Re-send offer to customer" at bounding box center [427, 92] width 75 height 11
type input "In progress..."
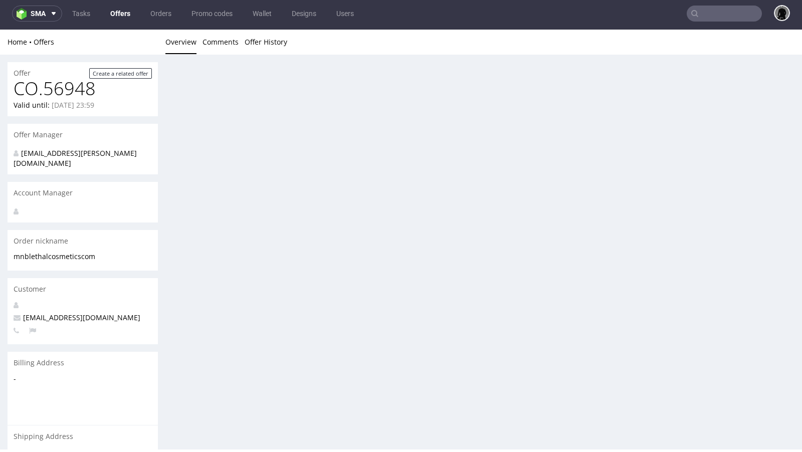
scroll to position [0, 0]
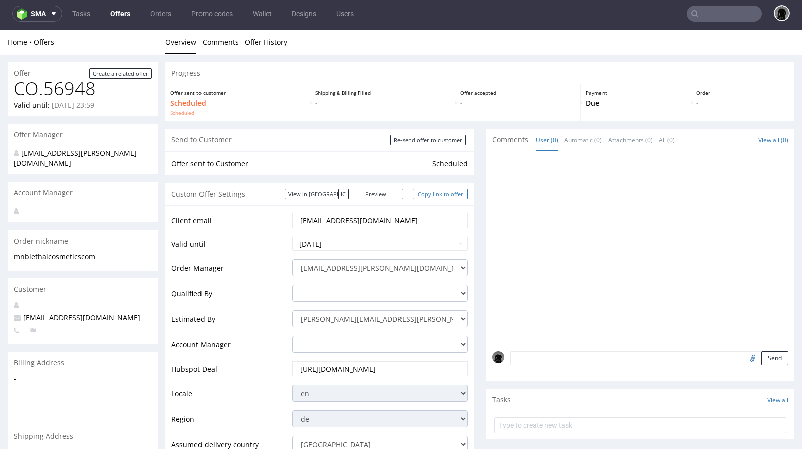
click at [440, 196] on link "Copy link to offer" at bounding box center [439, 194] width 55 height 11
click at [114, 7] on link "Offers" at bounding box center [120, 14] width 32 height 16
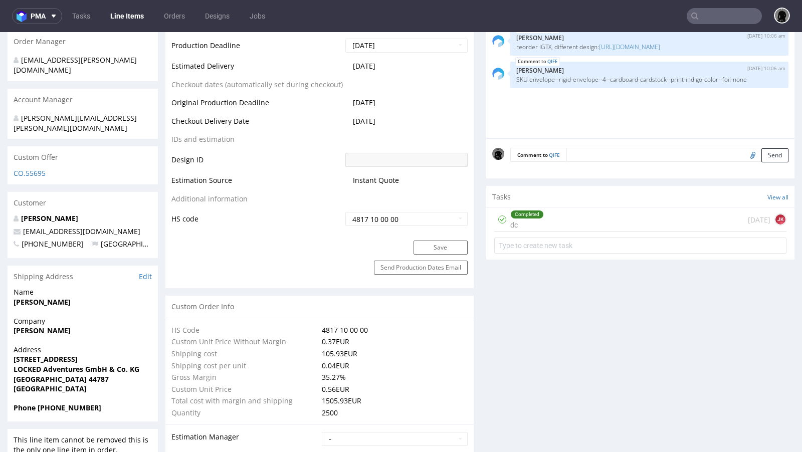
scroll to position [465, 0]
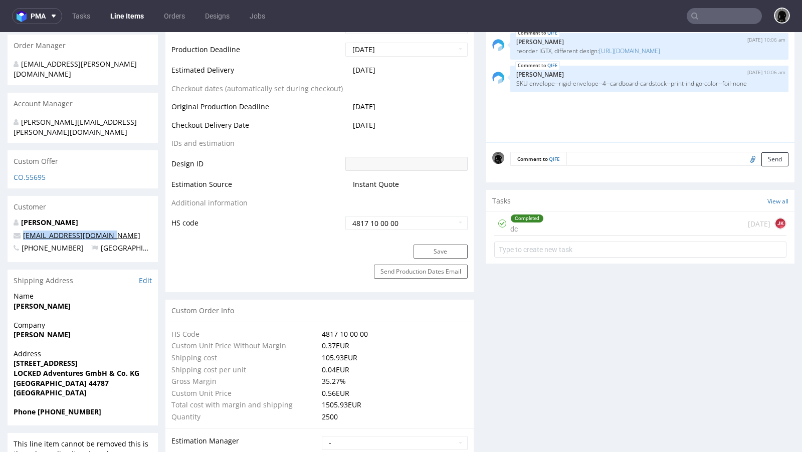
drag, startPoint x: 112, startPoint y: 214, endPoint x: 23, endPoint y: 217, distance: 89.2
click at [23, 231] on p "[EMAIL_ADDRESS][DOMAIN_NAME]" at bounding box center [83, 236] width 138 height 10
copy link "[EMAIL_ADDRESS][DOMAIN_NAME]"
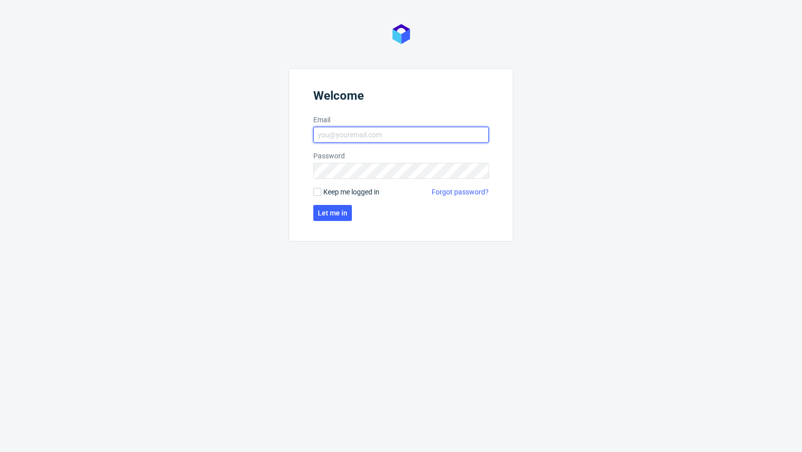
click at [382, 135] on input "Email" at bounding box center [400, 135] width 175 height 16
type input "[EMAIL_ADDRESS][PERSON_NAME][DOMAIN_NAME]"
click at [341, 214] on span "Let me in" at bounding box center [333, 212] width 30 height 7
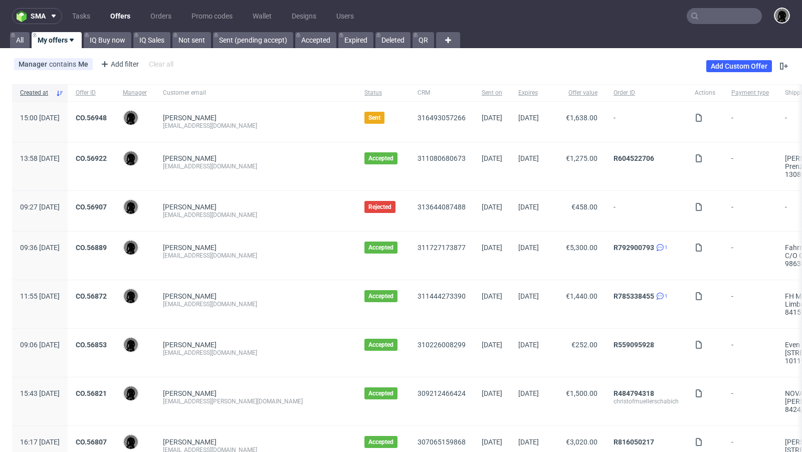
click at [118, 20] on link "Offers" at bounding box center [120, 16] width 32 height 16
click at [715, 12] on input "text" at bounding box center [724, 16] width 75 height 16
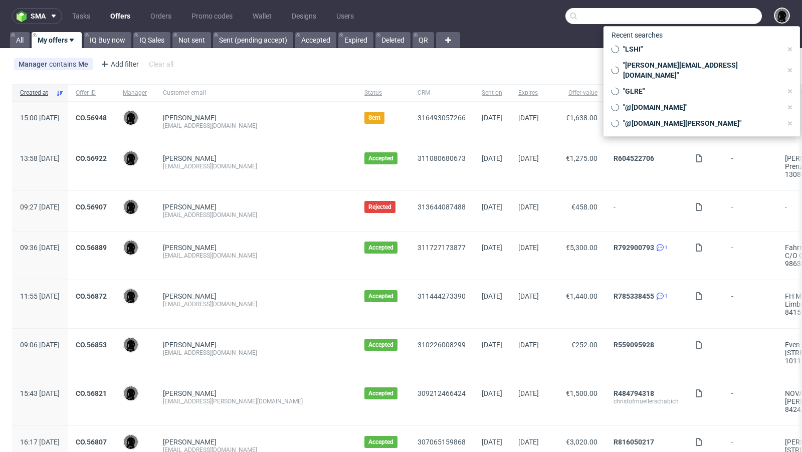
paste input "[EMAIL_ADDRESS][DOMAIN_NAME]"
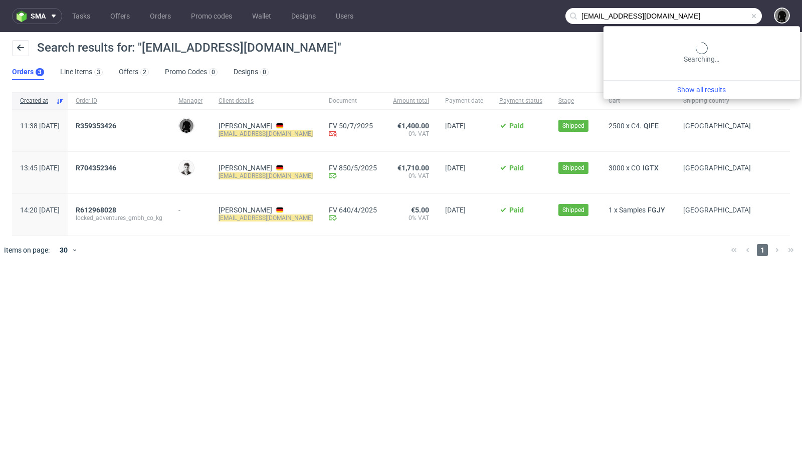
click at [712, 22] on input "[EMAIL_ADDRESS][DOMAIN_NAME]" at bounding box center [663, 16] width 196 height 16
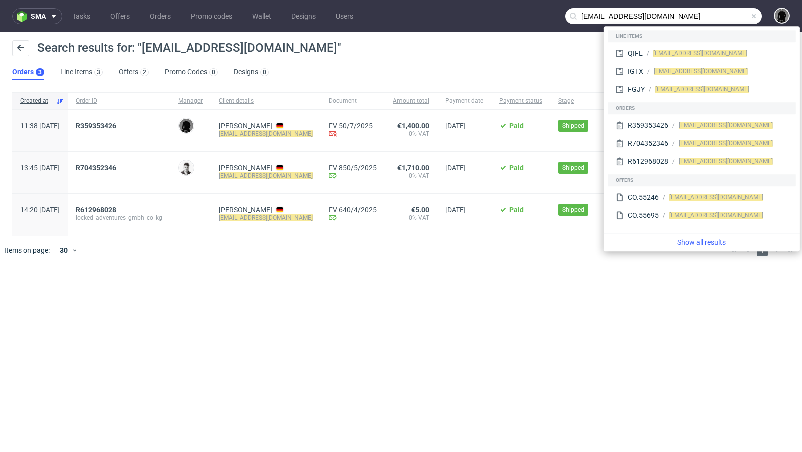
click at [588, 19] on input "[EMAIL_ADDRESS][DOMAIN_NAME]" at bounding box center [663, 16] width 196 height 16
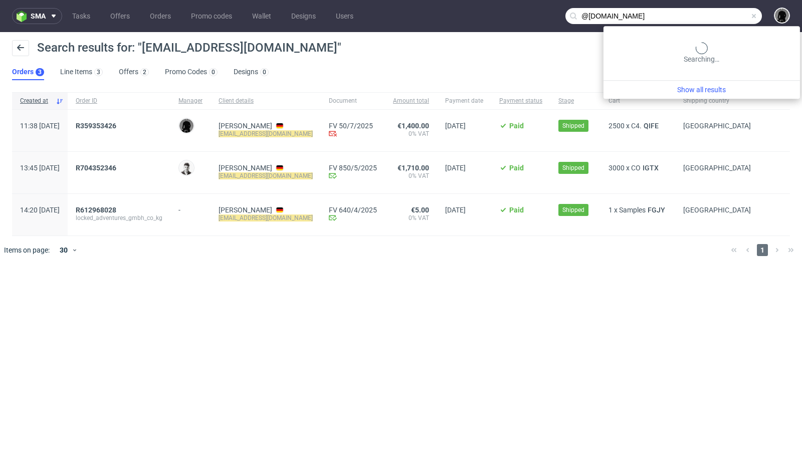
type input "@locked-adventures.de"
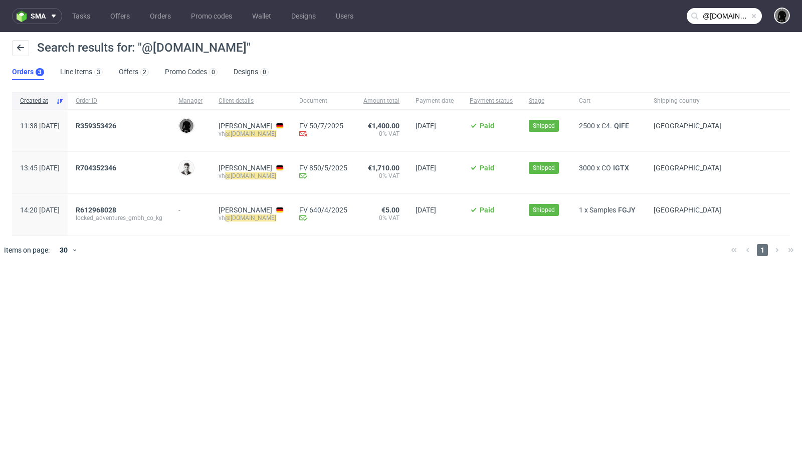
click at [122, 25] on nav "sma Tasks Offers Orders Promo codes Wallet Designs Users @locked-adventures.de" at bounding box center [401, 16] width 802 height 32
click at [256, 127] on link "[PERSON_NAME]" at bounding box center [246, 126] width 54 height 8
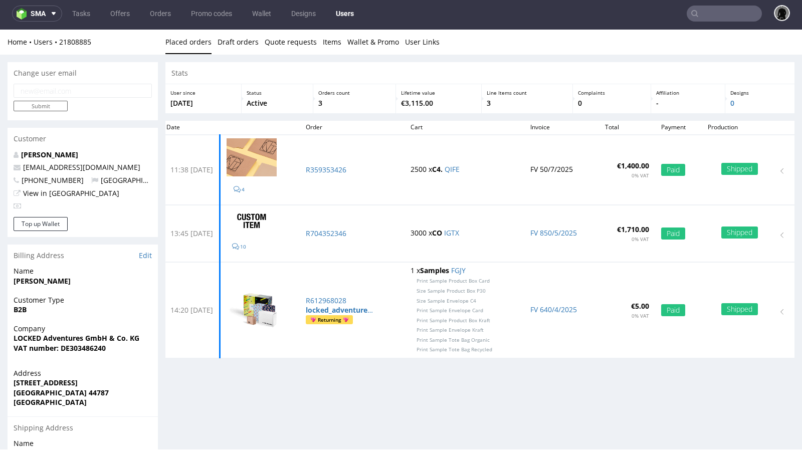
type input "@locked-adventures.de"
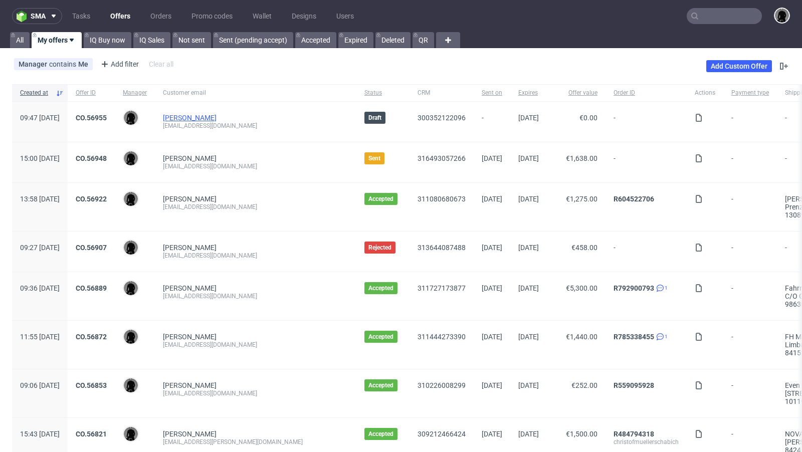
click at [209, 119] on link "[PERSON_NAME]" at bounding box center [190, 118] width 54 height 8
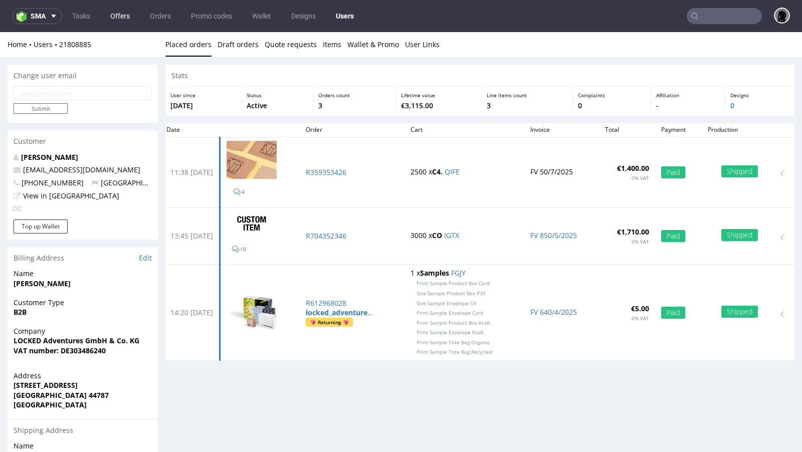
click at [114, 14] on link "Offers" at bounding box center [120, 16] width 32 height 16
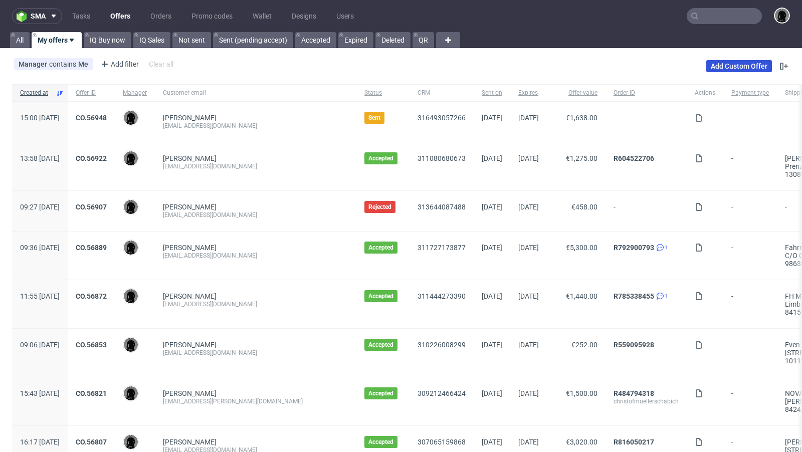
click at [721, 65] on link "Add Custom Offer" at bounding box center [739, 66] width 66 height 12
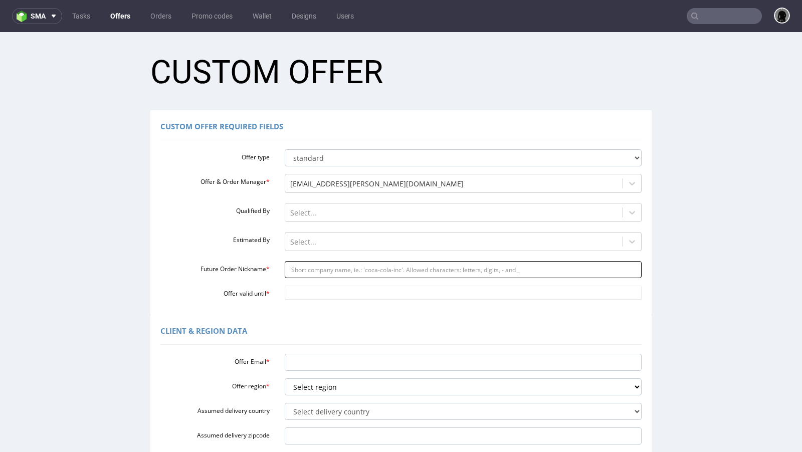
click at [312, 271] on input "Future Order Nickname *" at bounding box center [463, 269] width 357 height 17
paste input "vhlocked-adventuresde"
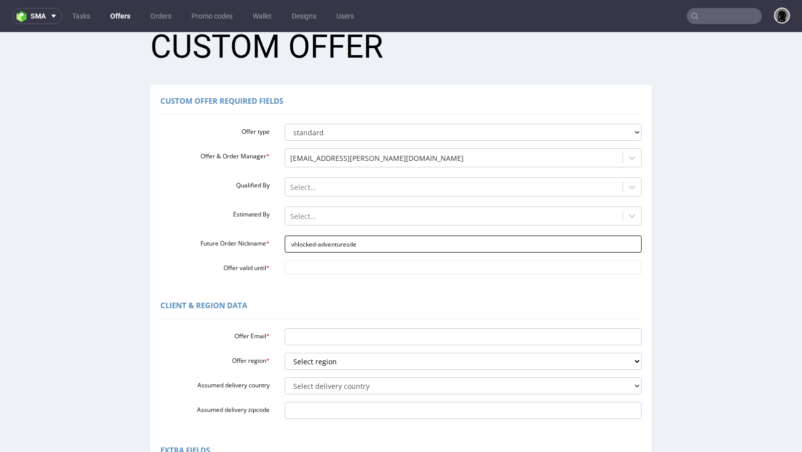
scroll to position [26, 0]
type input "vhlocked-adventuresde"
click at [312, 271] on input "Offer valid until *" at bounding box center [463, 267] width 357 height 14
click at [322, 236] on td "30" at bounding box center [321, 237] width 15 height 15
type input "2025-09-30"
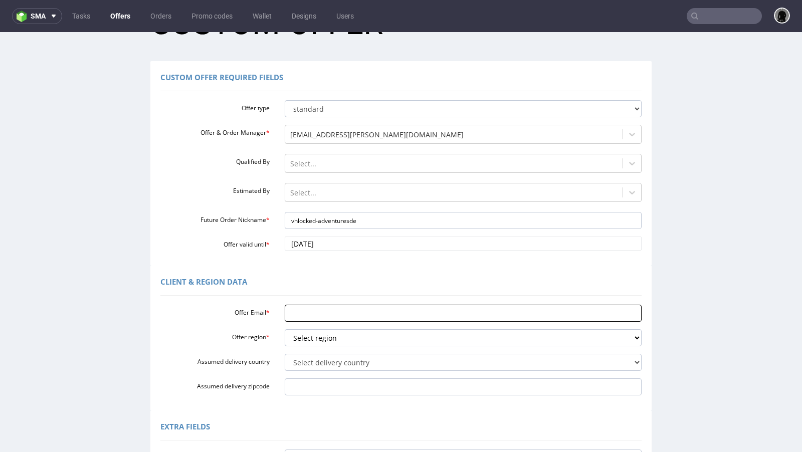
click at [319, 312] on input "Offer Email *" at bounding box center [463, 313] width 357 height 17
paste input "[EMAIL_ADDRESS][DOMAIN_NAME]"
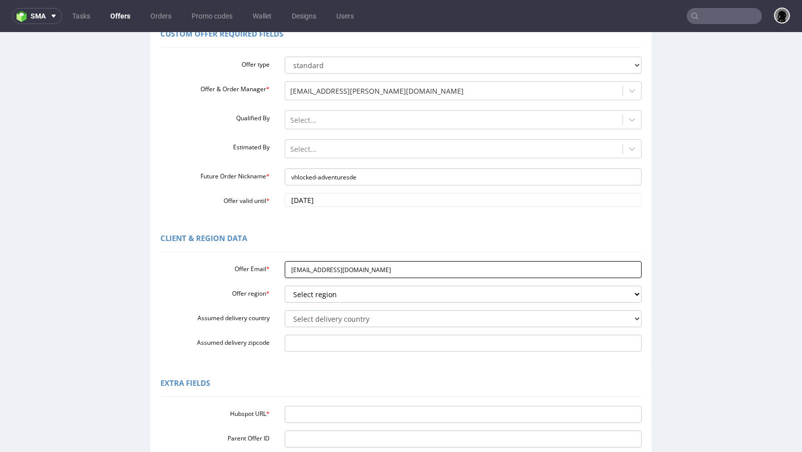
scroll to position [100, 0]
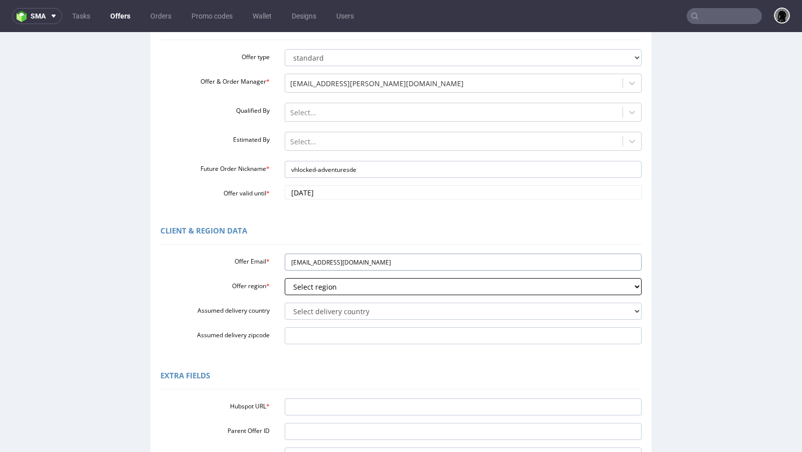
type input "[EMAIL_ADDRESS][DOMAIN_NAME]"
click at [309, 288] on select "Select region eu gb de pl fr it es" at bounding box center [463, 286] width 357 height 17
select select "de"
click at [285, 278] on select "Select region eu gb de pl fr it es" at bounding box center [463, 286] width 357 height 17
click at [319, 318] on select "Select delivery country Andorra Afghanistan Anguilla Albania Armenia Antarctica…" at bounding box center [463, 311] width 357 height 17
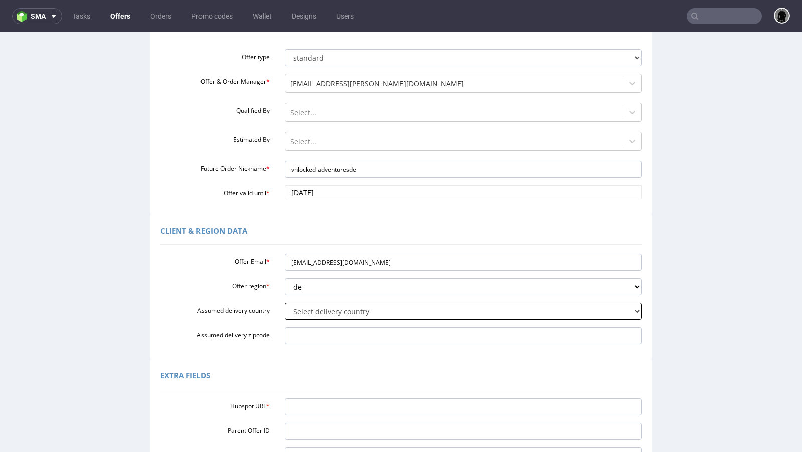
select select "57"
click at [285, 303] on select "Select delivery country Andorra Afghanistan Anguilla Albania Armenia Antarctica…" at bounding box center [463, 311] width 357 height 17
click at [345, 360] on div "Extra Fields Hubspot URL * Parent Offer ID Order Number Account Manager adrian.…" at bounding box center [400, 431] width 501 height 145
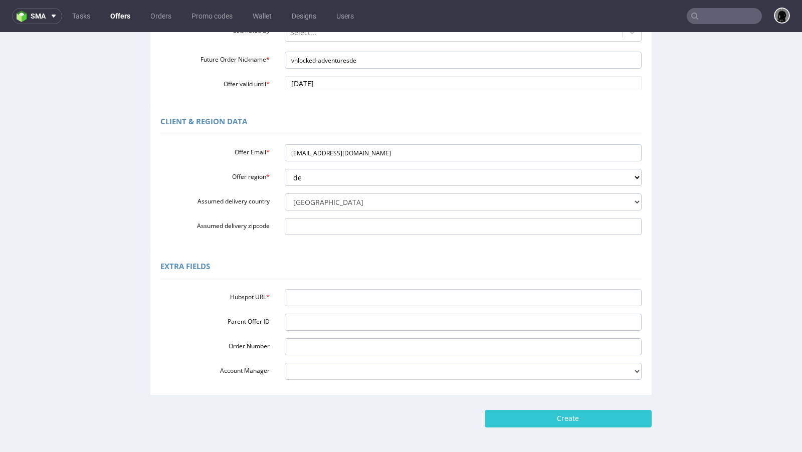
scroll to position [214, 0]
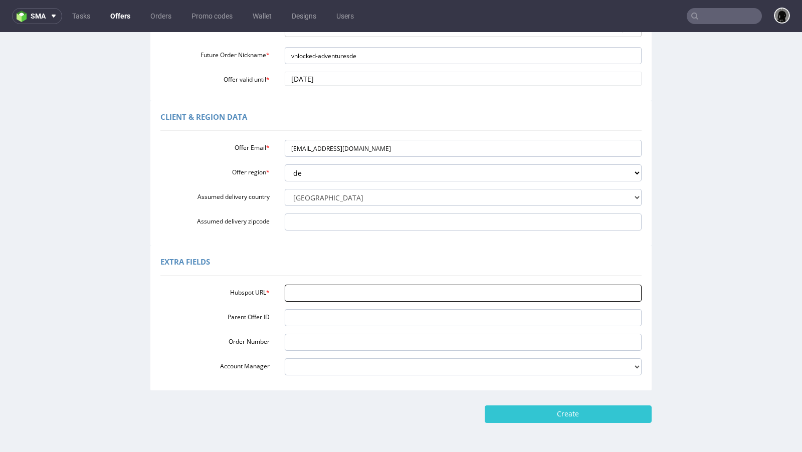
click at [321, 285] on input "Hubspot URL *" at bounding box center [463, 293] width 357 height 17
paste input "https://app-eu1.hubspot.com/contacts/25600958/record/0-3/300352122096"
type input "https://app-eu1.hubspot.com/contacts/25600958/record/0-3/300352122096"
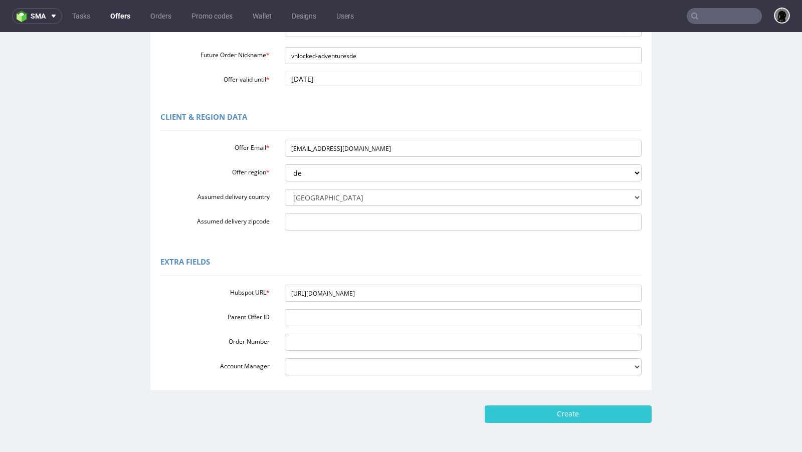
click at [370, 252] on div "Extra Fields" at bounding box center [400, 264] width 481 height 24
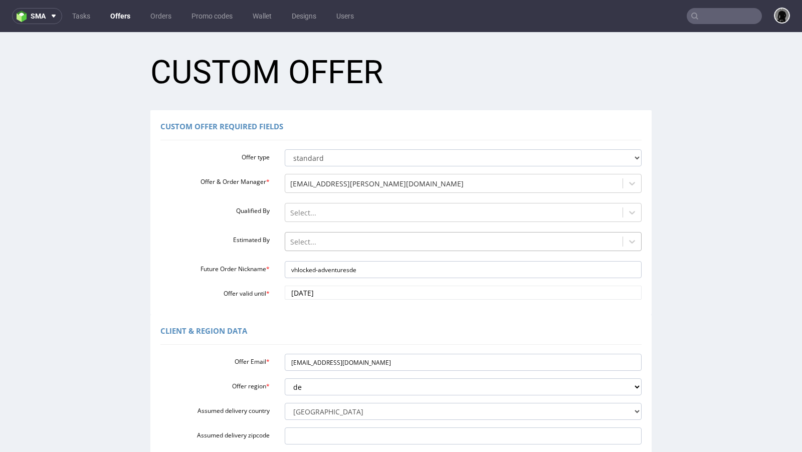
scroll to position [249, 0]
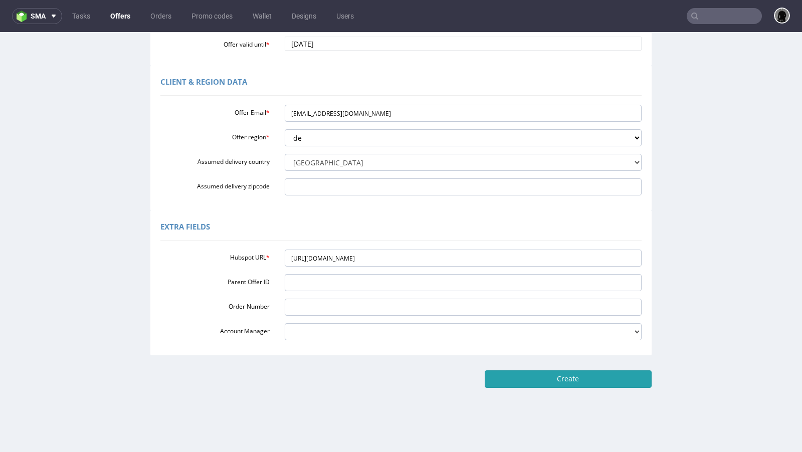
click at [533, 385] on input "Create" at bounding box center [568, 378] width 167 height 17
type input "Please wait..."
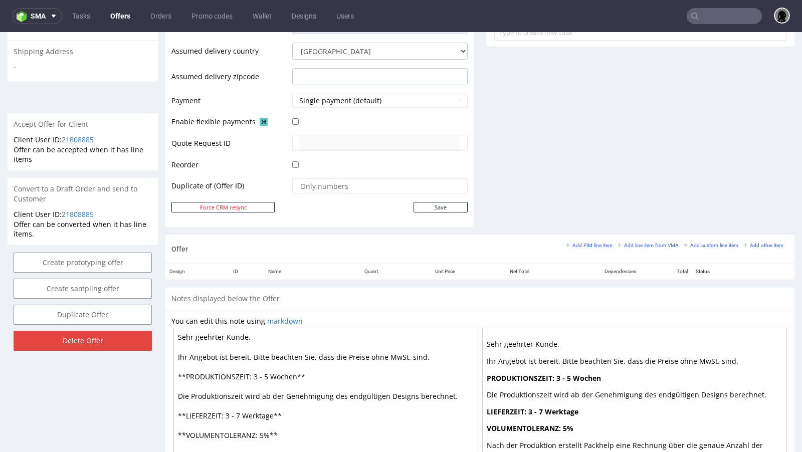
scroll to position [400, 0]
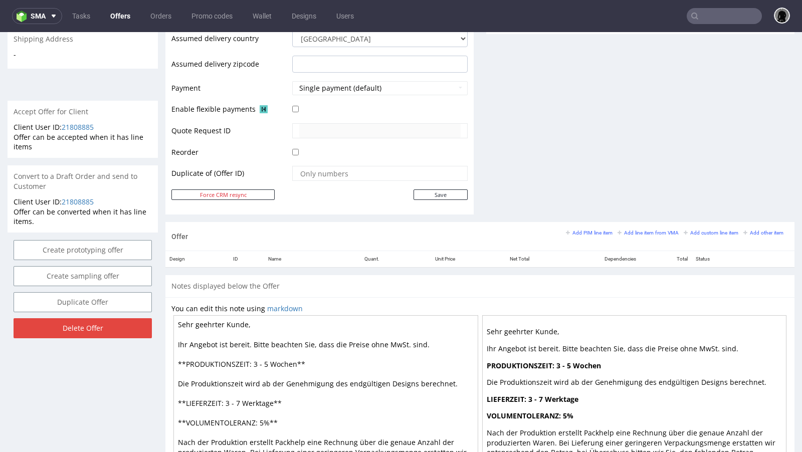
click at [586, 235] on div "Add PIM line item Add line item from VMA Add custom line item Add other item" at bounding box center [677, 236] width 223 height 17
click at [579, 231] on small "Add PIM line item" at bounding box center [589, 233] width 47 height 6
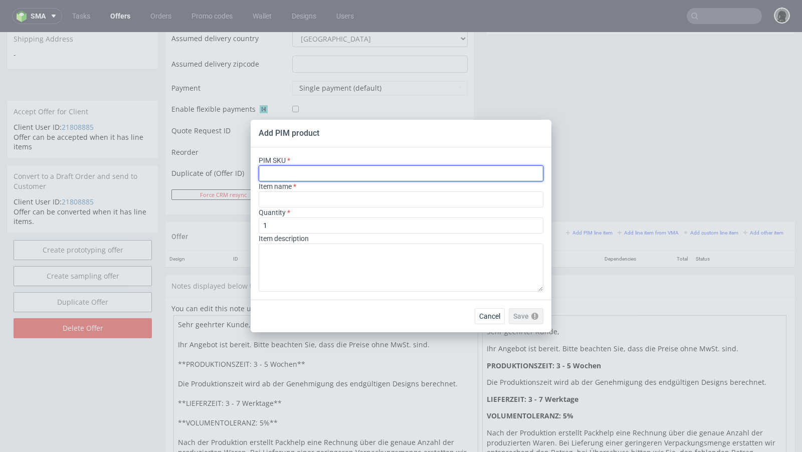
click at [299, 174] on input "text" at bounding box center [401, 173] width 285 height 16
paste input "envelope--rigid-envelope--4--cardboard-cardstock--print-indigo-color--foil-none"
type input "envelope--rigid-envelope--4--cardboard-cardstock--print-indigo-color--foil-none"
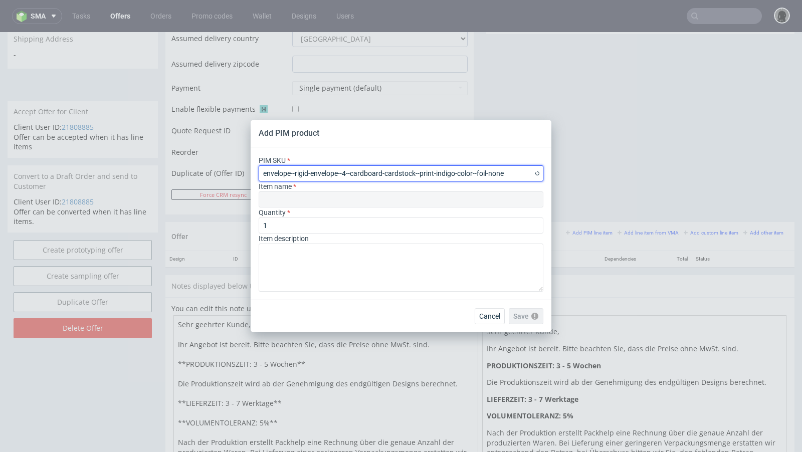
type input "Enveloppe"
type input "envelope--rigid-envelope--4--cardboard-cardstock--print-indigo-color--foil-none"
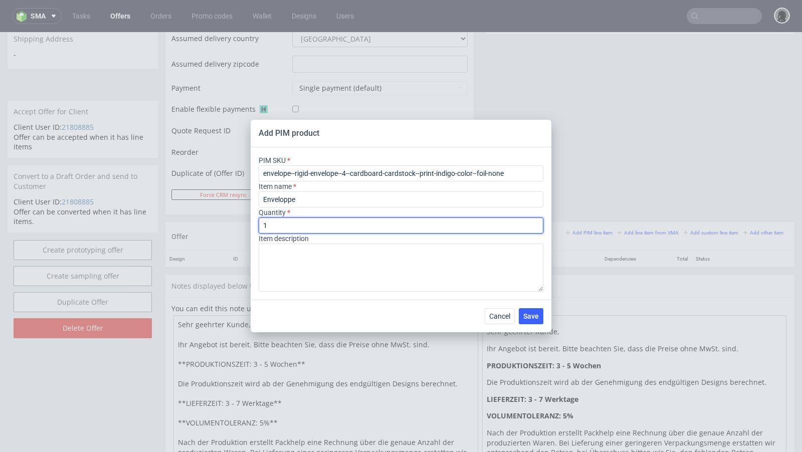
drag, startPoint x: 268, startPoint y: 230, endPoint x: 230, endPoint y: 223, distance: 38.6
click at [230, 223] on div "Add PIM product PIM SKU envelope--rigid-envelope--4--cardboard-cardstock--print…" at bounding box center [401, 226] width 802 height 452
type input "2000"
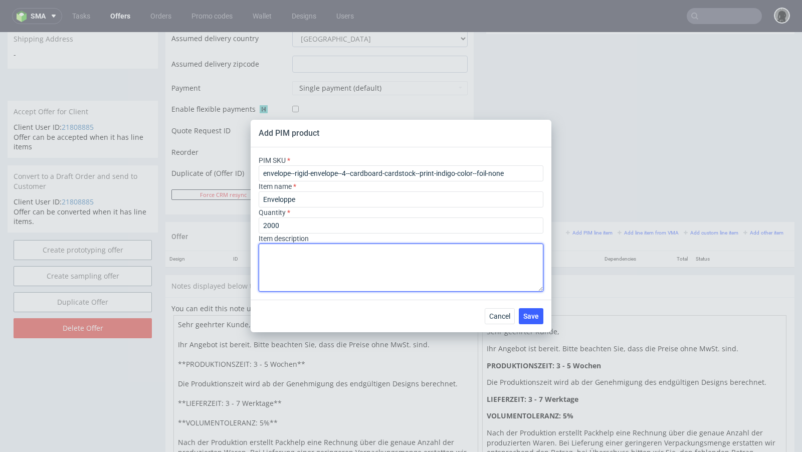
click at [275, 268] on textarea at bounding box center [401, 268] width 285 height 48
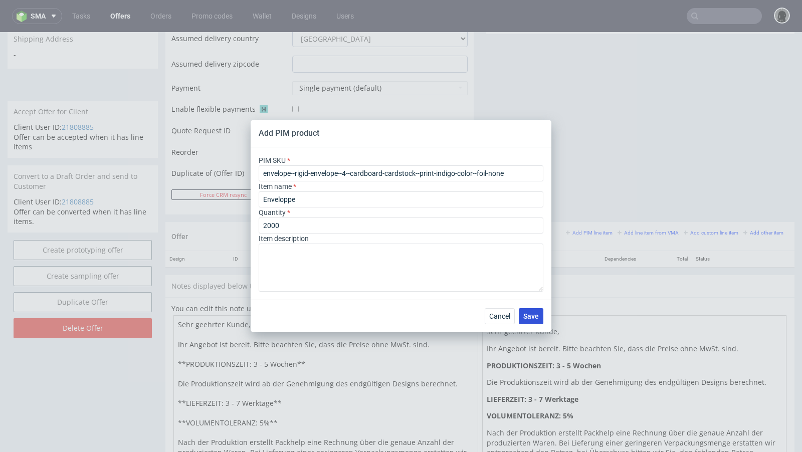
click at [530, 321] on button "Save" at bounding box center [531, 316] width 25 height 16
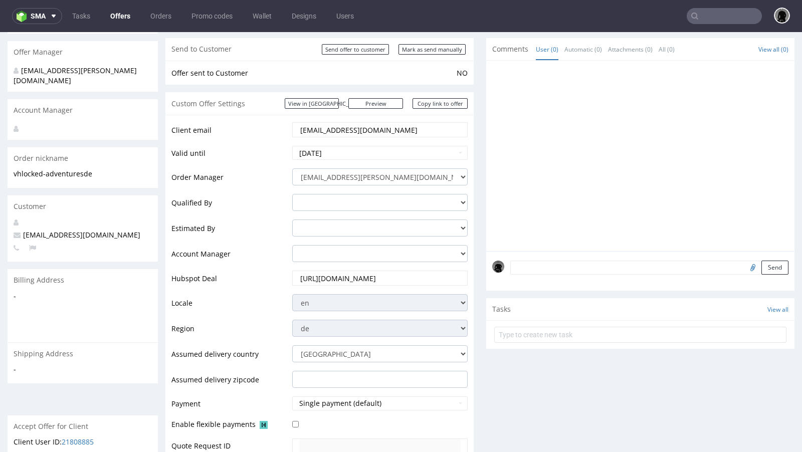
scroll to position [106, 0]
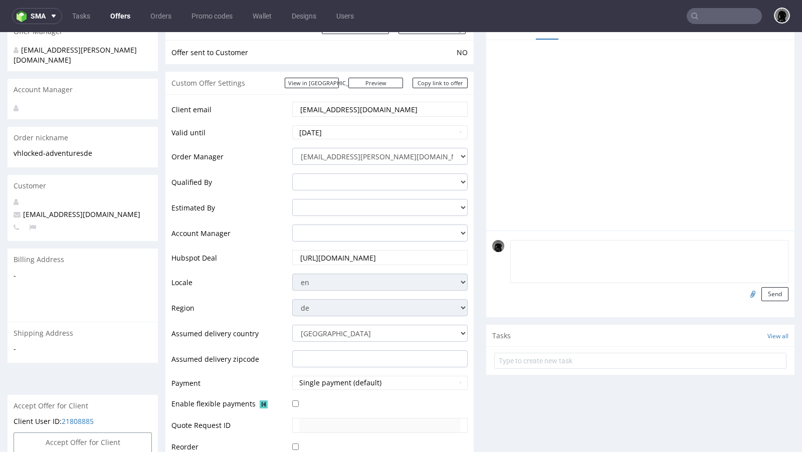
click at [526, 247] on textarea at bounding box center [649, 261] width 278 height 43
type textarea "nowy design"
click at [782, 293] on div "nowy design Send" at bounding box center [640, 274] width 308 height 87
click at [769, 293] on button "Send" at bounding box center [774, 294] width 27 height 14
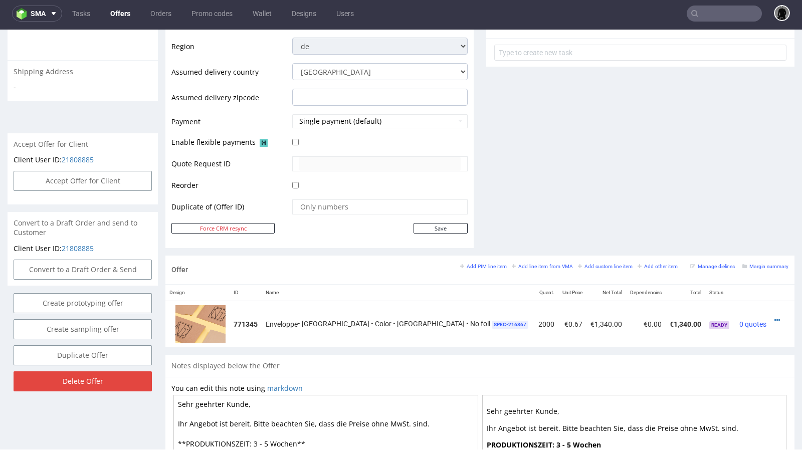
scroll to position [374, 0]
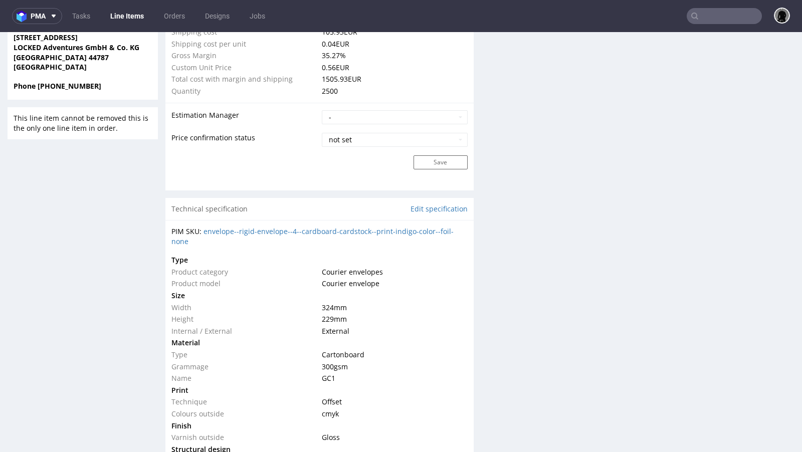
scroll to position [792, 0]
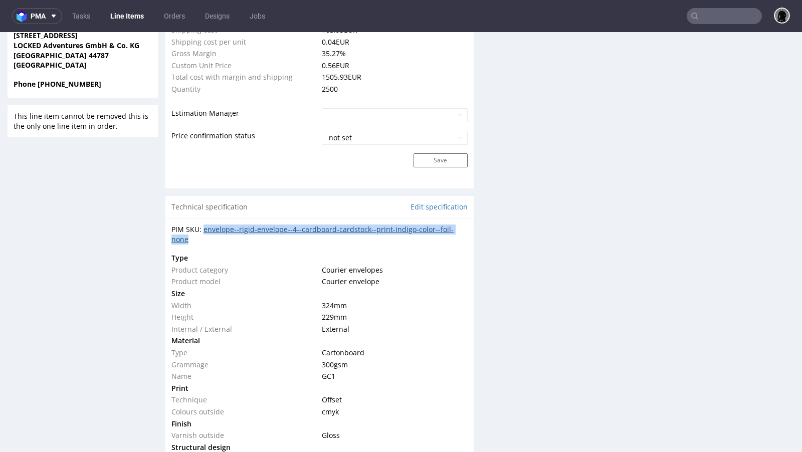
drag, startPoint x: 193, startPoint y: 237, endPoint x: 203, endPoint y: 231, distance: 11.7
click at [203, 231] on div "PIM SKU: envelope--rigid-envelope--4--cardboard-cardstock--print-indigo-color--…" at bounding box center [319, 235] width 296 height 20
copy link "envelope--rigid-envelope--4--cardboard-cardstock--print-indigo-color--foil-none"
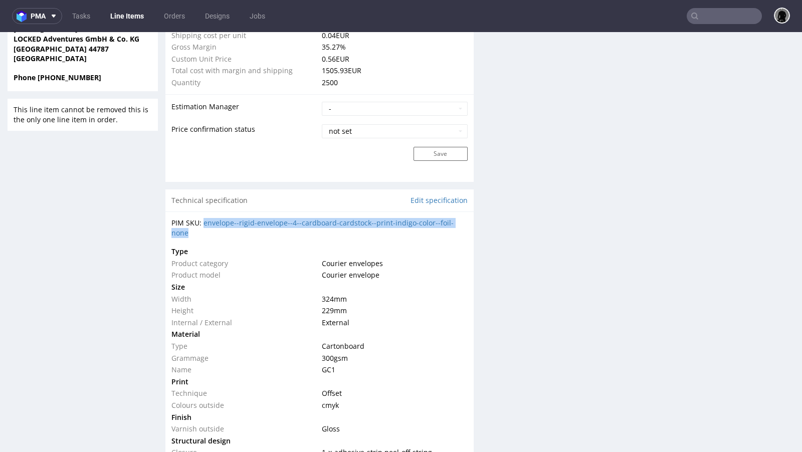
scroll to position [799, 0]
